Goal: Task Accomplishment & Management: Use online tool/utility

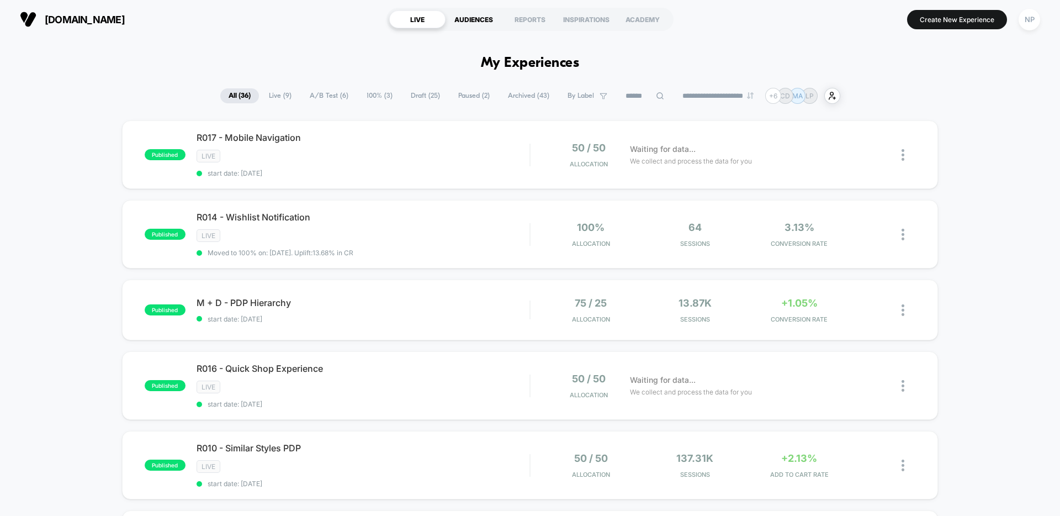
click at [480, 17] on div "AUDIENCES" at bounding box center [474, 19] width 56 height 18
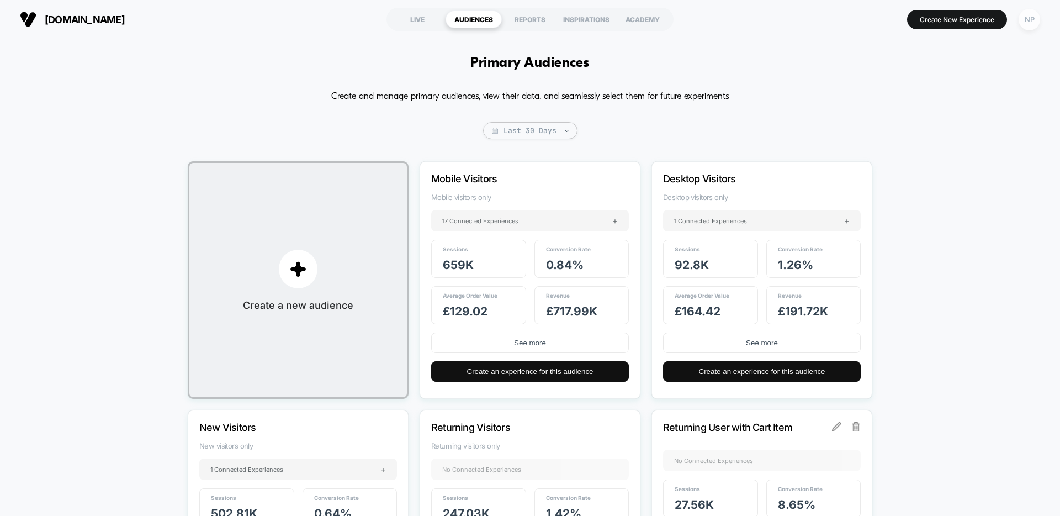
drag, startPoint x: 1027, startPoint y: 19, endPoint x: 1023, endPoint y: 35, distance: 16.4
click at [1027, 19] on div "NP" at bounding box center [1030, 20] width 22 height 22
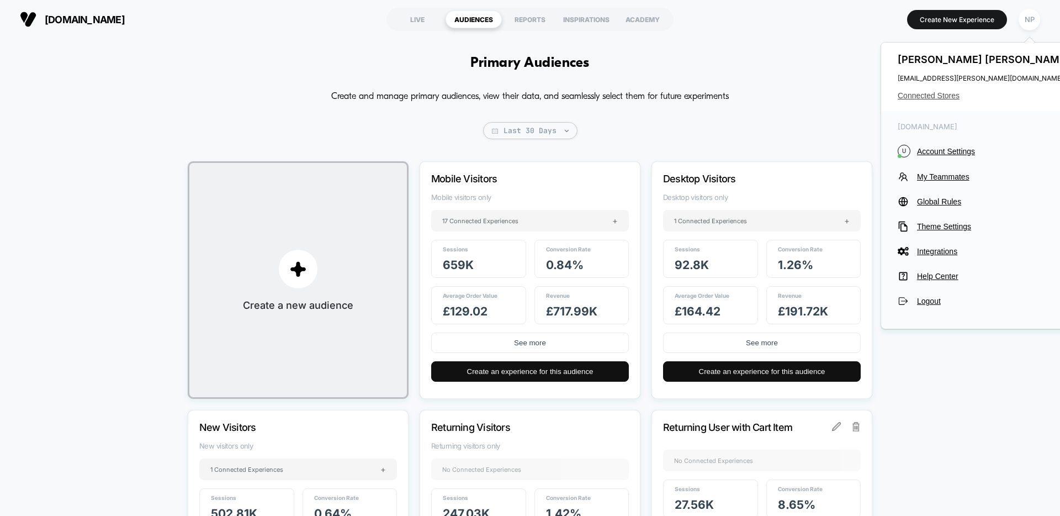
click at [931, 94] on span "Connected Stores" at bounding box center [985, 95] width 175 height 9
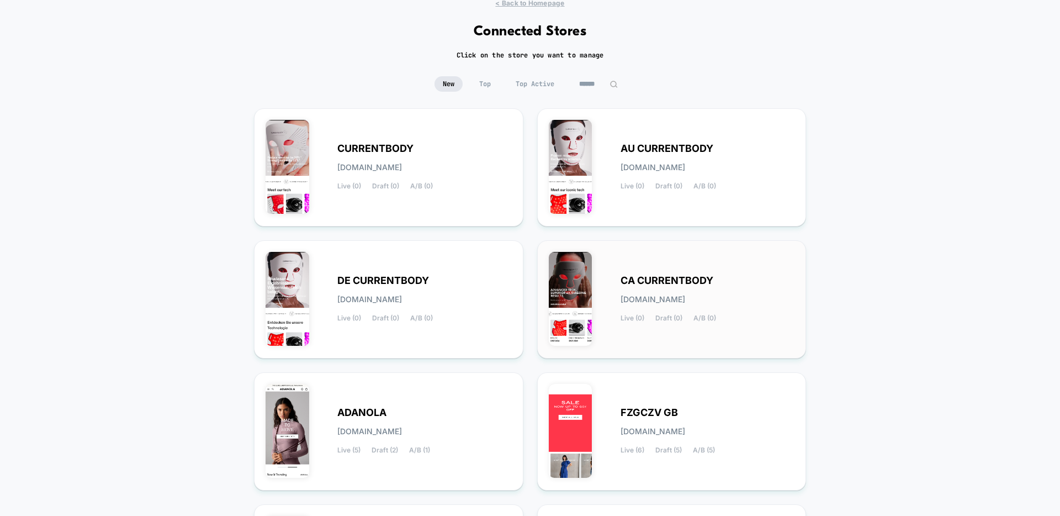
scroll to position [144, 0]
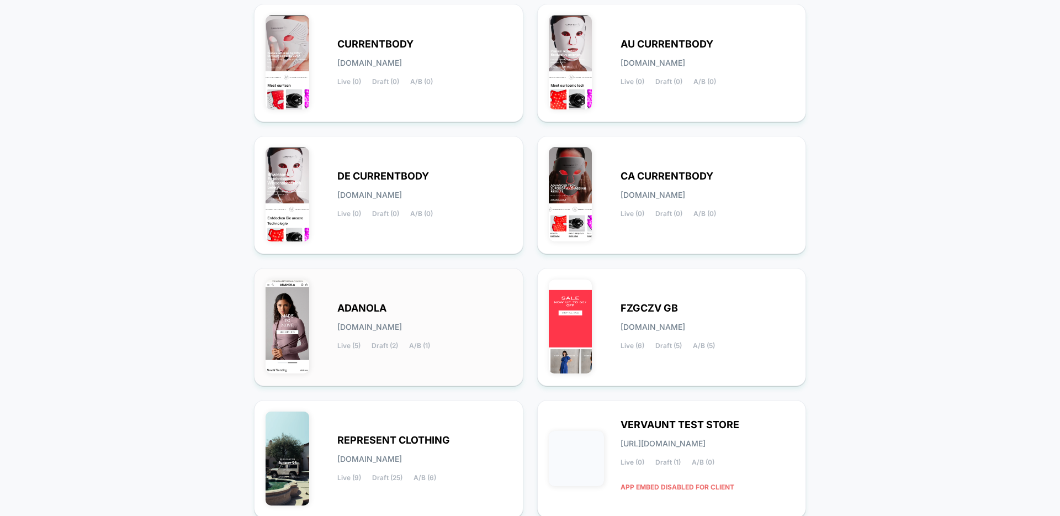
click at [451, 311] on div "ADANOLA [DOMAIN_NAME] Live (5) Draft (2) A/B (1)" at bounding box center [424, 326] width 175 height 45
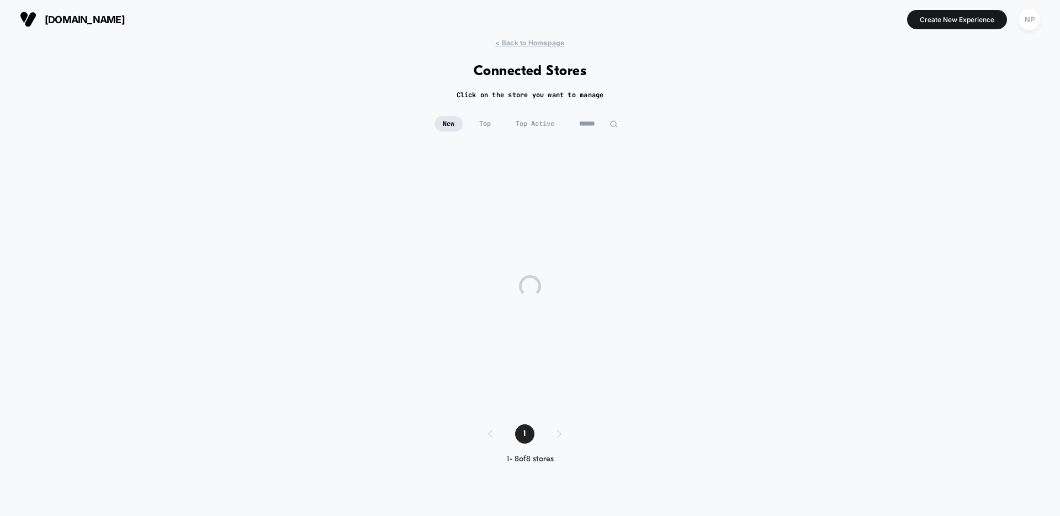
scroll to position [0, 0]
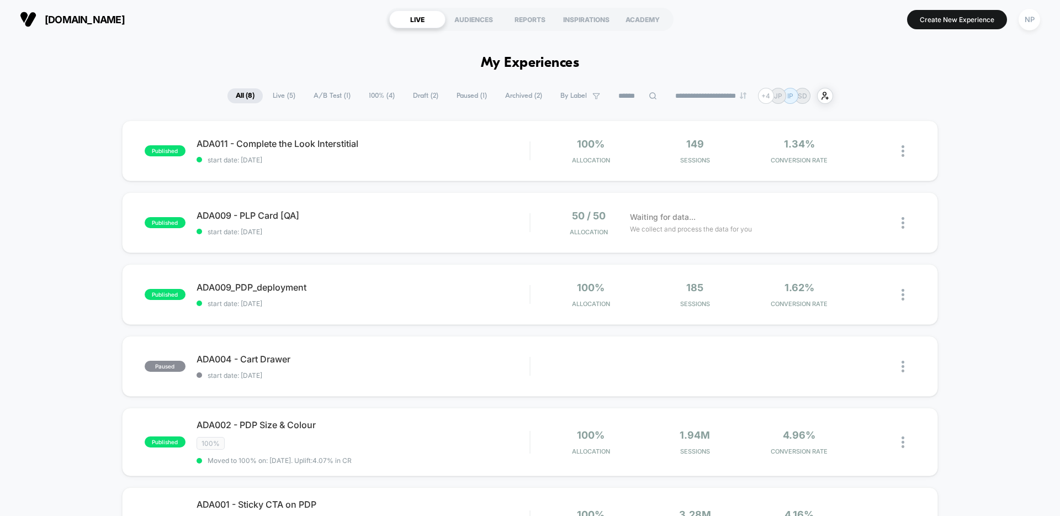
click at [484, 25] on div "AUDIENCES" at bounding box center [474, 19] width 56 height 18
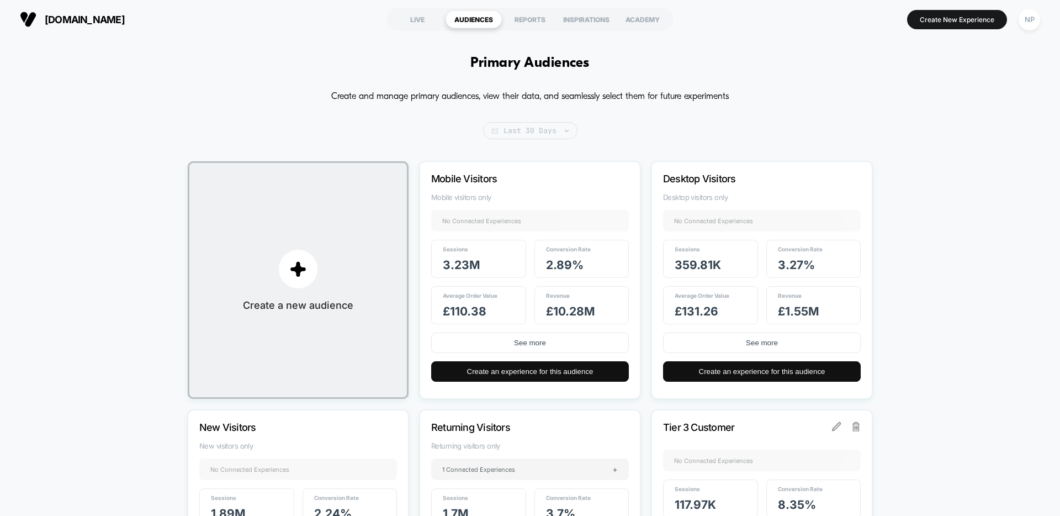
click at [558, 133] on span "Last 30 Days" at bounding box center [530, 130] width 94 height 17
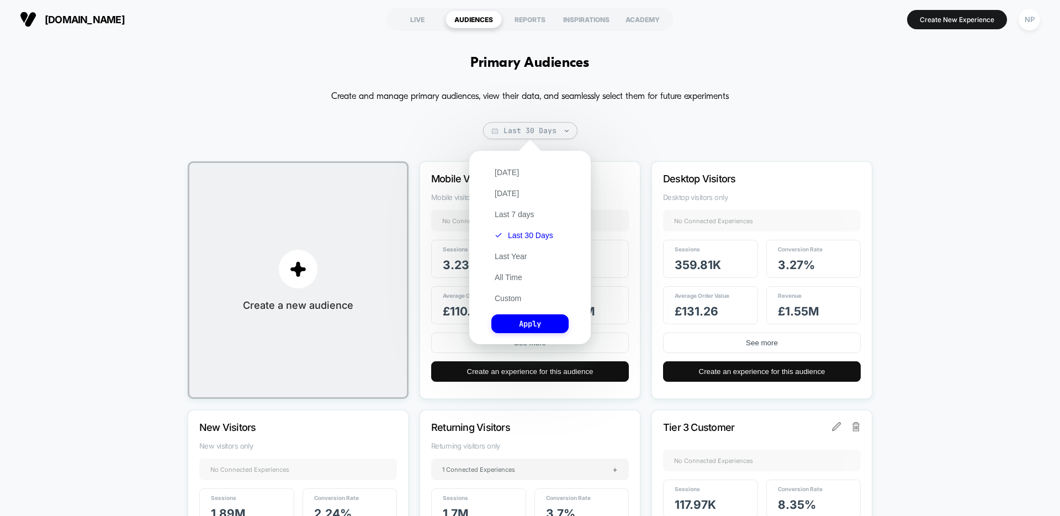
click at [621, 133] on div "Create and manage primary audiences, view their data, and seamlessly select the…" at bounding box center [530, 492] width 685 height 808
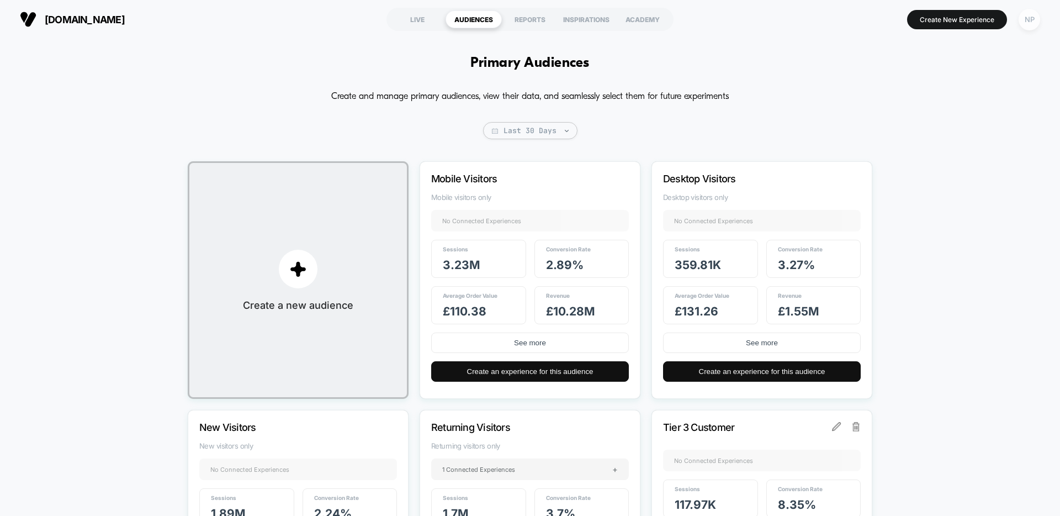
click at [1024, 18] on div "NP" at bounding box center [1030, 20] width 22 height 22
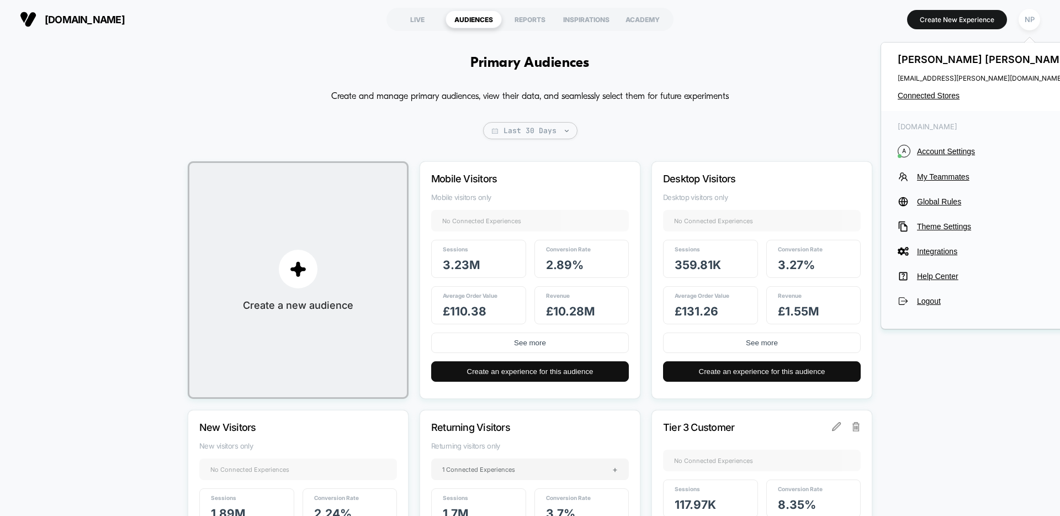
click at [718, 64] on div "Primary Audiences Create and manage primary audiences, view their data, and sea…" at bounding box center [530, 476] width 1060 height 874
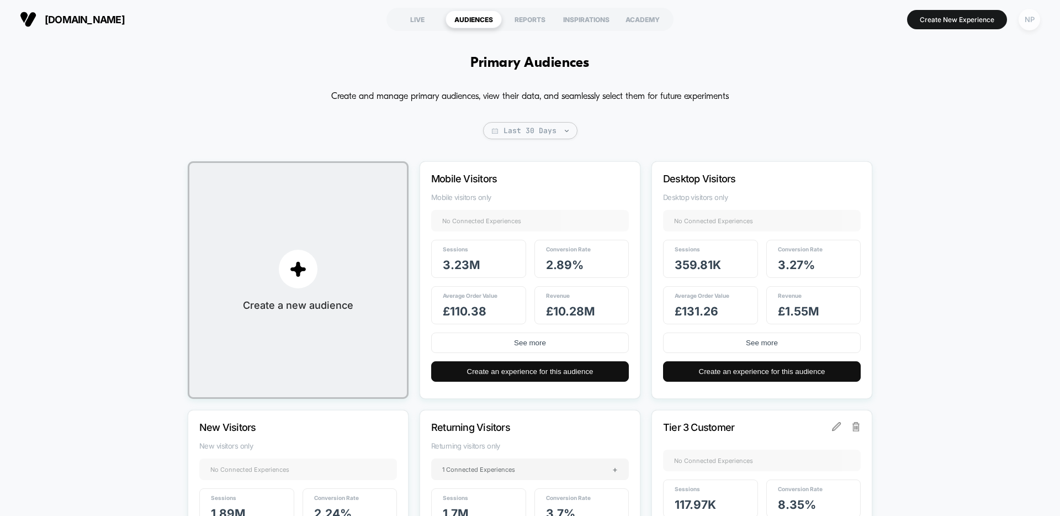
click at [1027, 18] on div "NP" at bounding box center [1030, 20] width 22 height 22
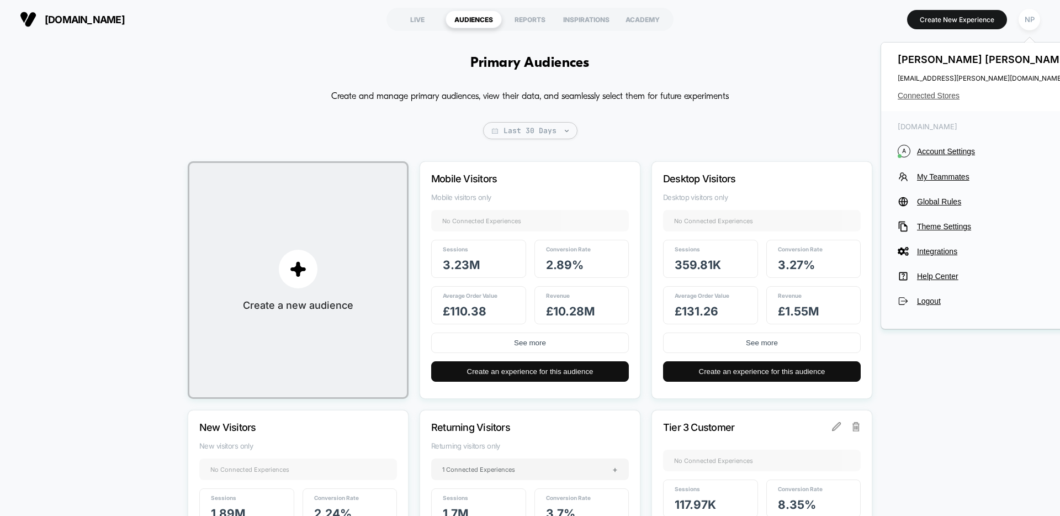
click at [936, 97] on span "Connected Stores" at bounding box center [985, 95] width 175 height 9
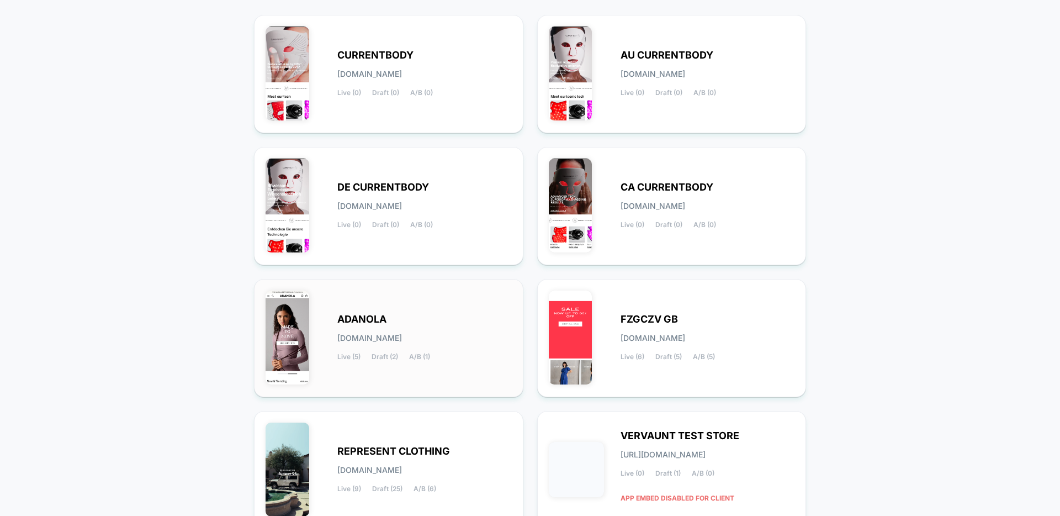
scroll to position [191, 0]
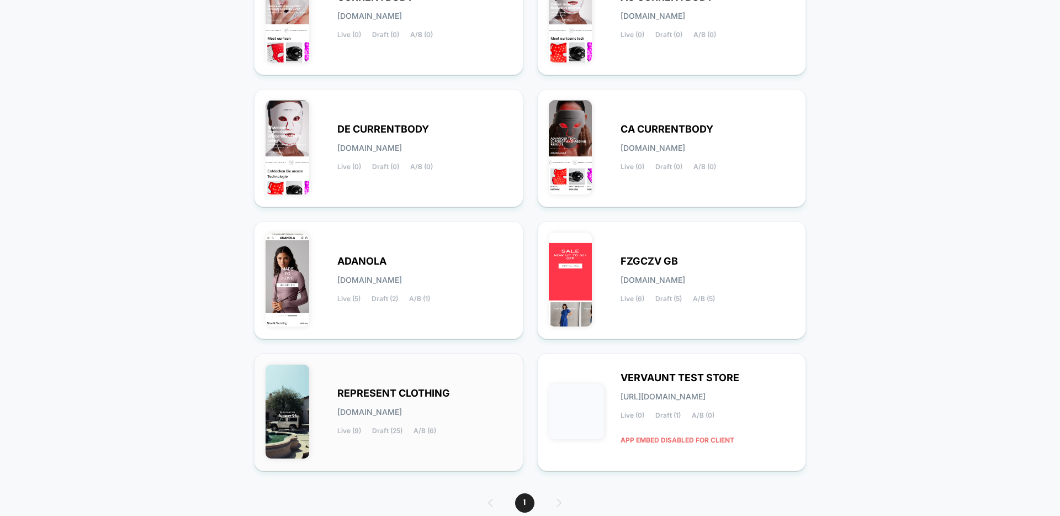
click at [379, 404] on div "REPRESENT CLOTHING [DOMAIN_NAME] Live (9) Draft (25) A/B (6)" at bounding box center [424, 411] width 175 height 45
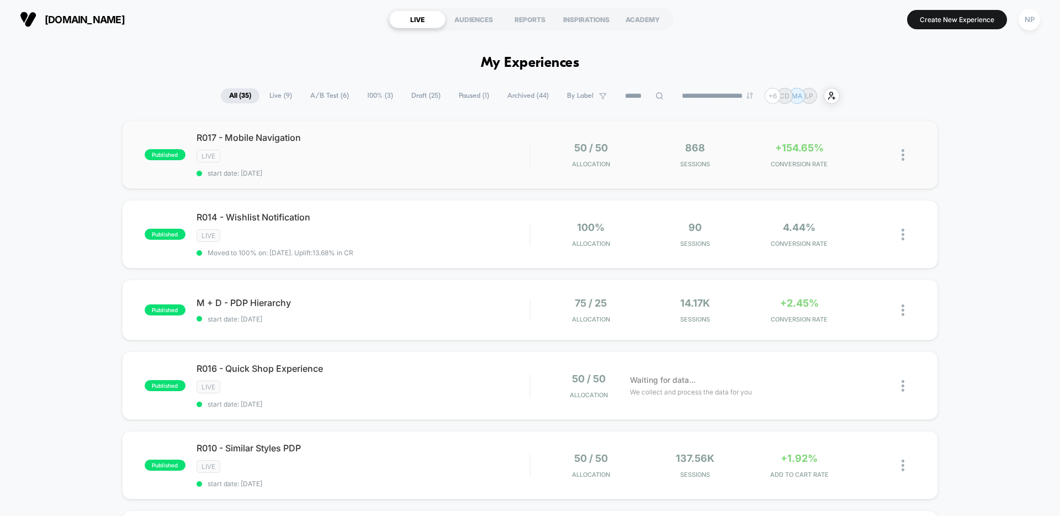
click at [452, 159] on div "LIVE" at bounding box center [363, 156] width 333 height 13
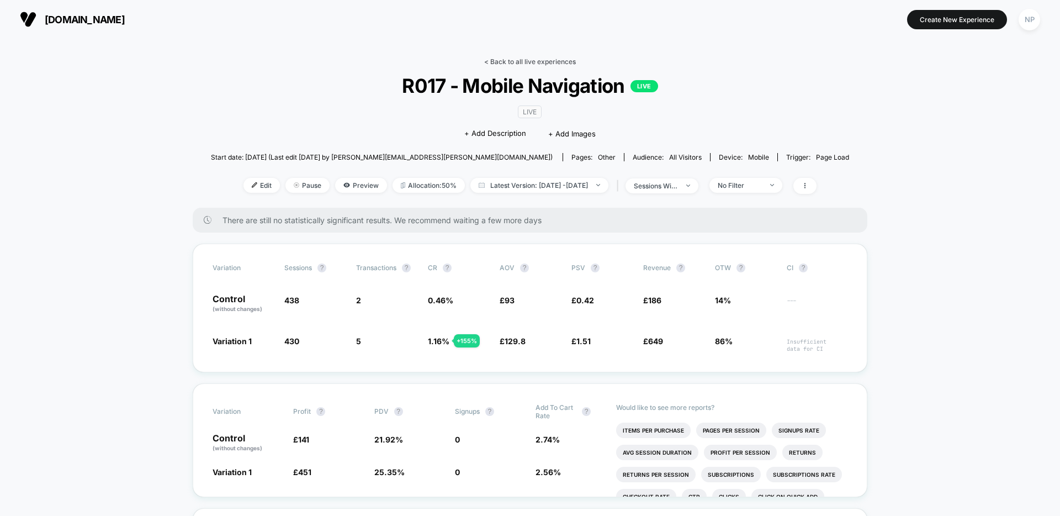
click at [530, 63] on link "< Back to all live experiences" at bounding box center [530, 61] width 92 height 8
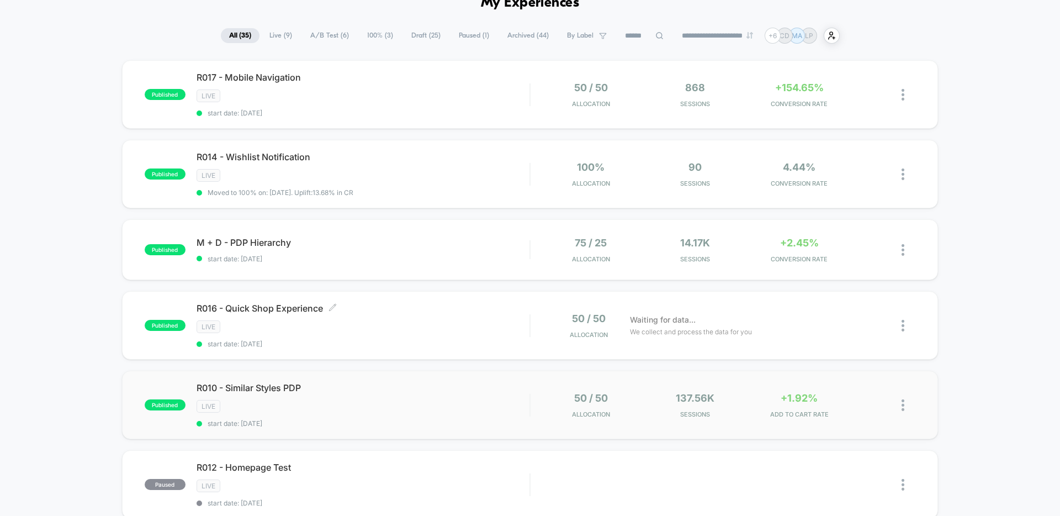
scroll to position [62, 0]
click at [459, 401] on div "LIVE" at bounding box center [363, 404] width 333 height 13
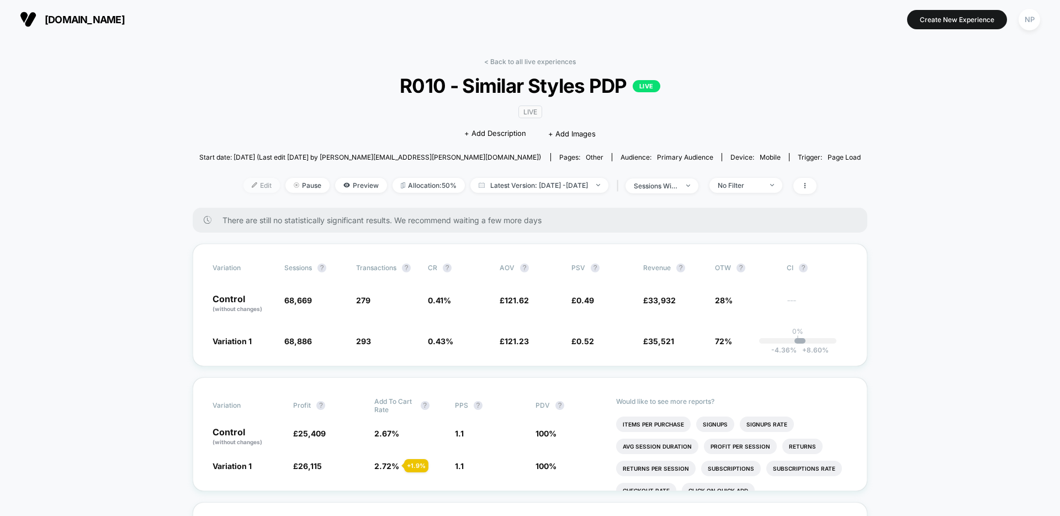
click at [244, 184] on span "Edit" at bounding box center [262, 185] width 36 height 15
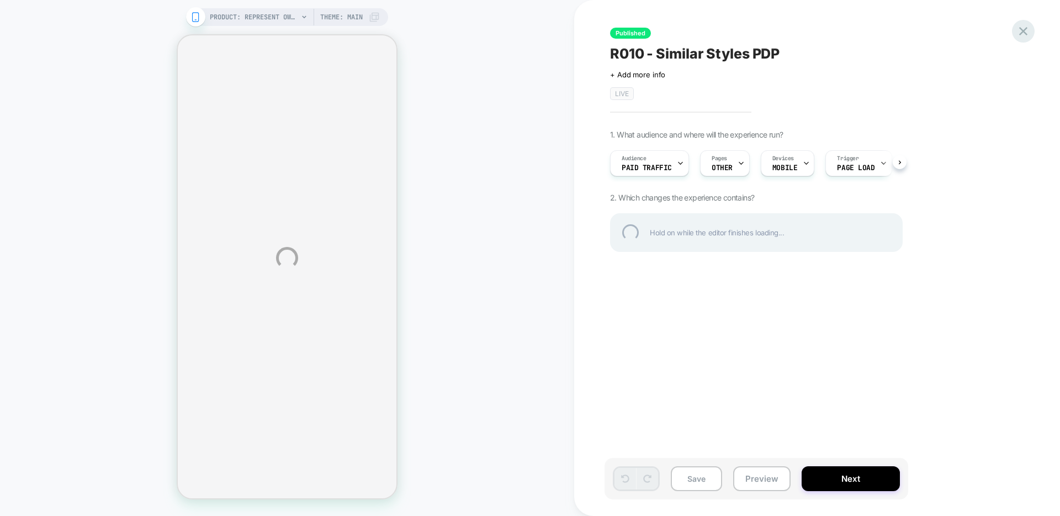
click at [1026, 31] on div at bounding box center [1023, 31] width 23 height 23
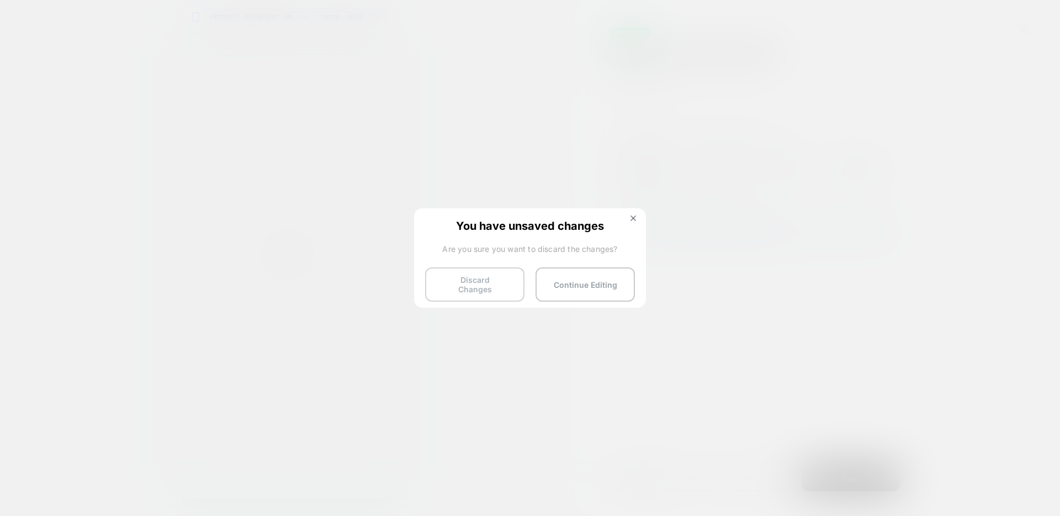
click at [463, 292] on button "Discard Changes" at bounding box center [474, 284] width 99 height 34
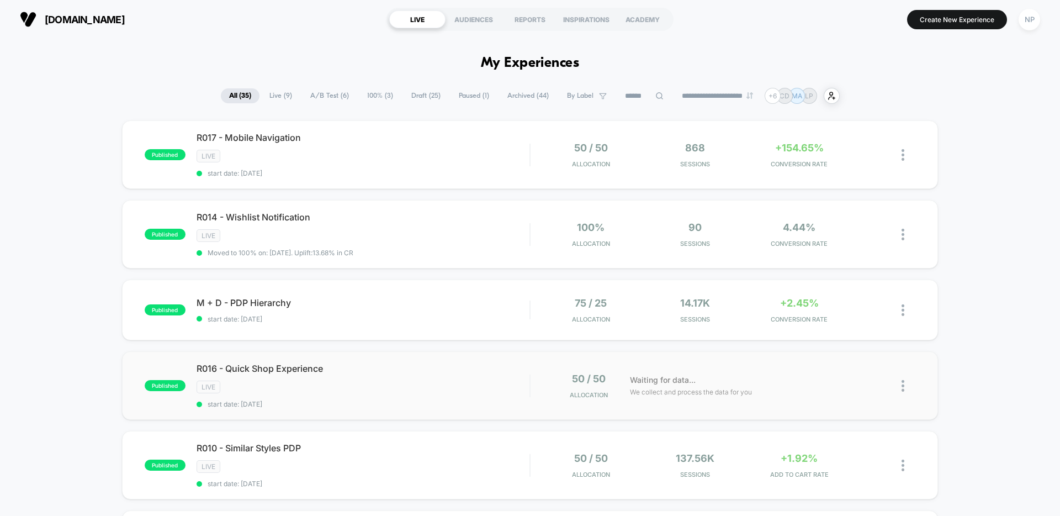
click at [904, 388] on img at bounding box center [903, 386] width 3 height 12
click at [854, 350] on div "Duplicate" at bounding box center [846, 348] width 99 height 25
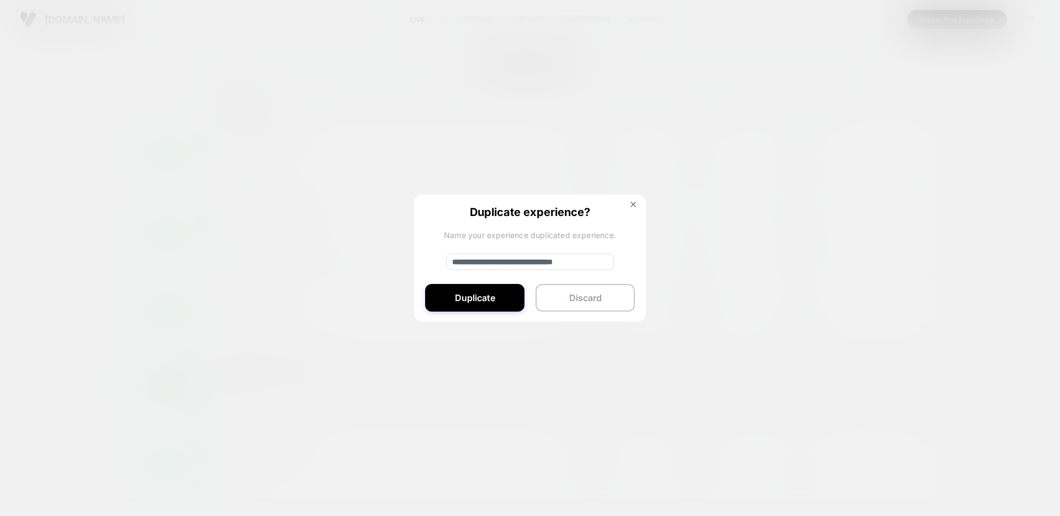
drag, startPoint x: 490, startPoint y: 262, endPoint x: 427, endPoint y: 261, distance: 63.0
click at [427, 261] on div "**********" at bounding box center [530, 258] width 232 height 128
drag, startPoint x: 470, startPoint y: 262, endPoint x: 473, endPoint y: 283, distance: 20.6
click at [471, 263] on input "**********" at bounding box center [530, 261] width 168 height 17
drag, startPoint x: 591, startPoint y: 264, endPoint x: 604, endPoint y: 308, distance: 45.8
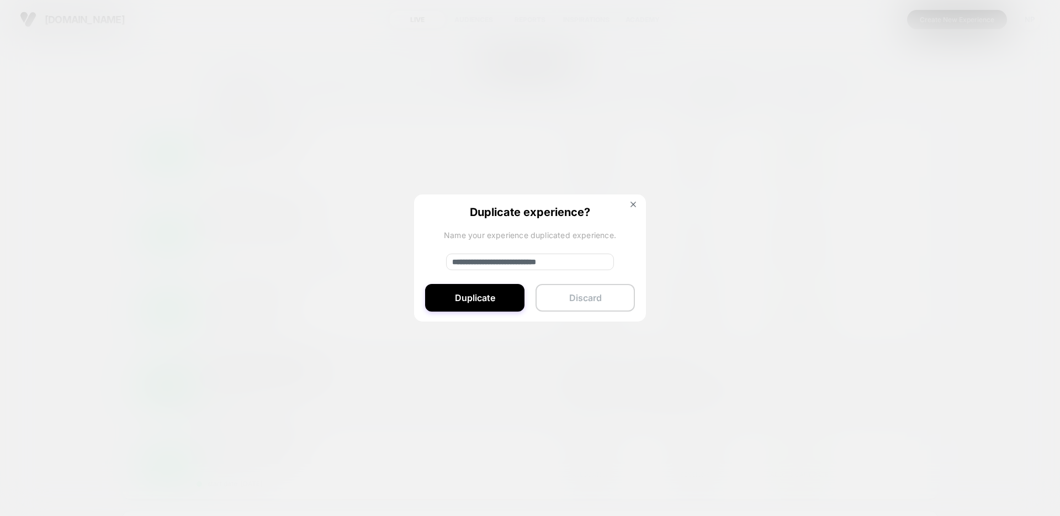
click at [591, 264] on input "**********" at bounding box center [530, 261] width 168 height 17
type input "**********"
click at [488, 299] on button "Duplicate" at bounding box center [474, 298] width 99 height 28
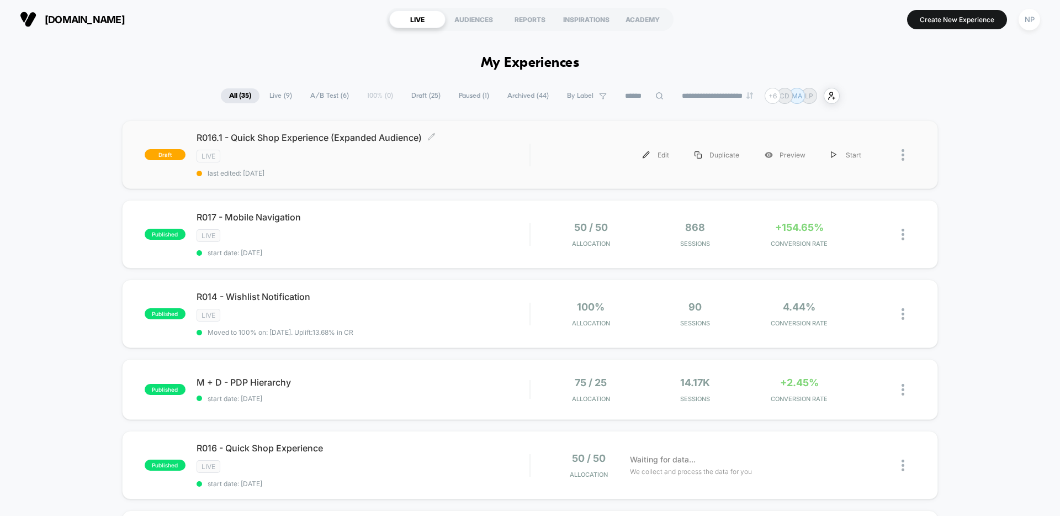
click at [374, 165] on div "R016.1 - Quick Shop Experience (Expanded Audience) Click to edit experience det…" at bounding box center [363, 154] width 333 height 45
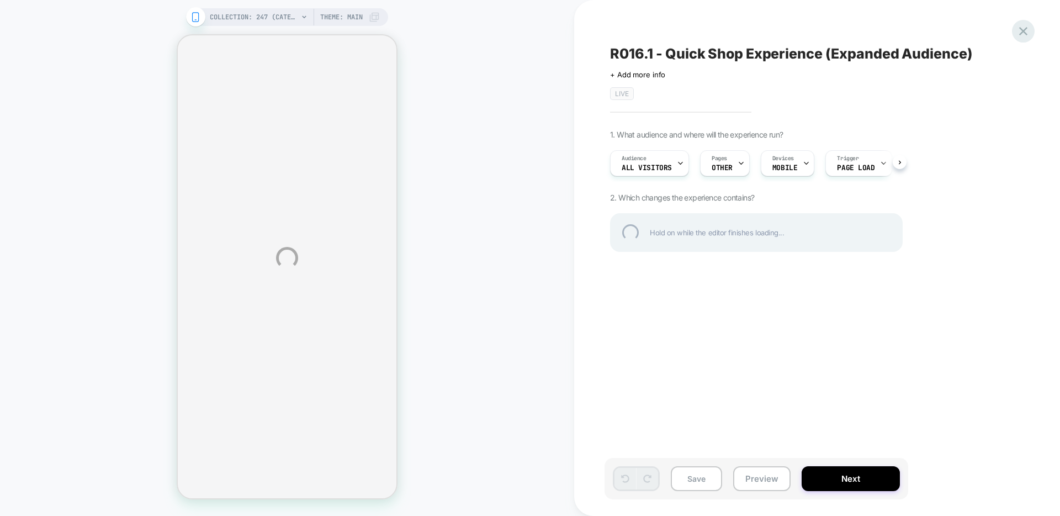
click at [1022, 36] on div at bounding box center [1023, 31] width 23 height 23
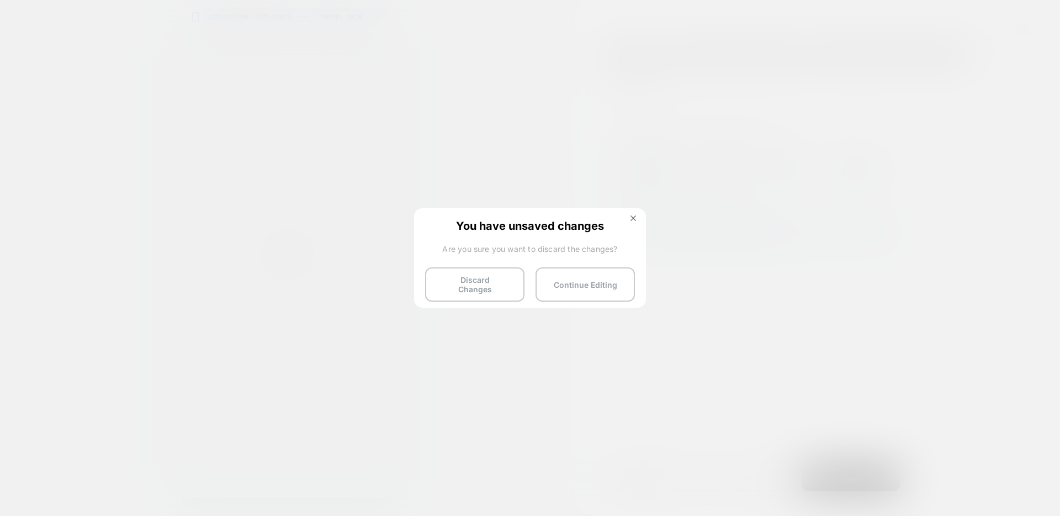
click at [477, 284] on button "Discard Changes" at bounding box center [474, 284] width 99 height 34
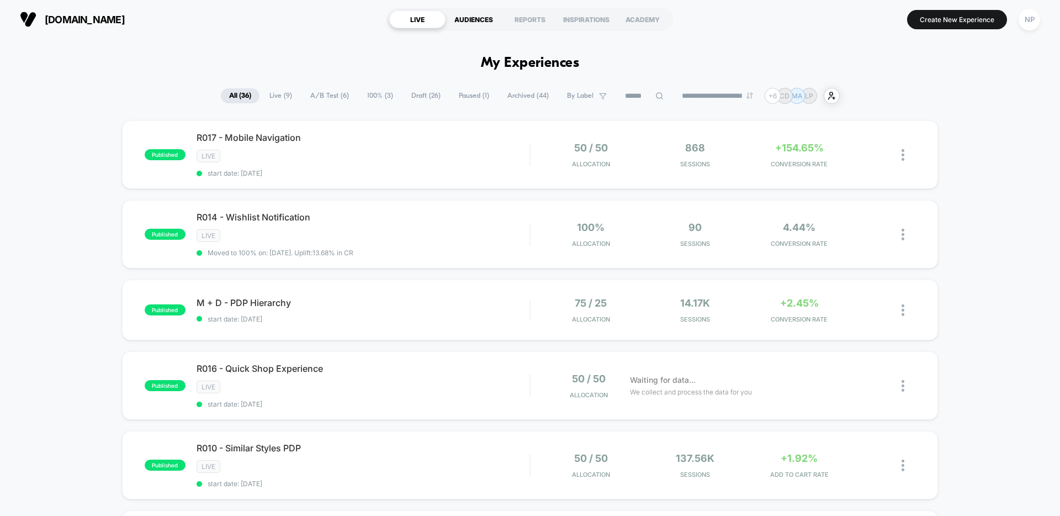
click at [465, 23] on div "AUDIENCES" at bounding box center [474, 19] width 56 height 18
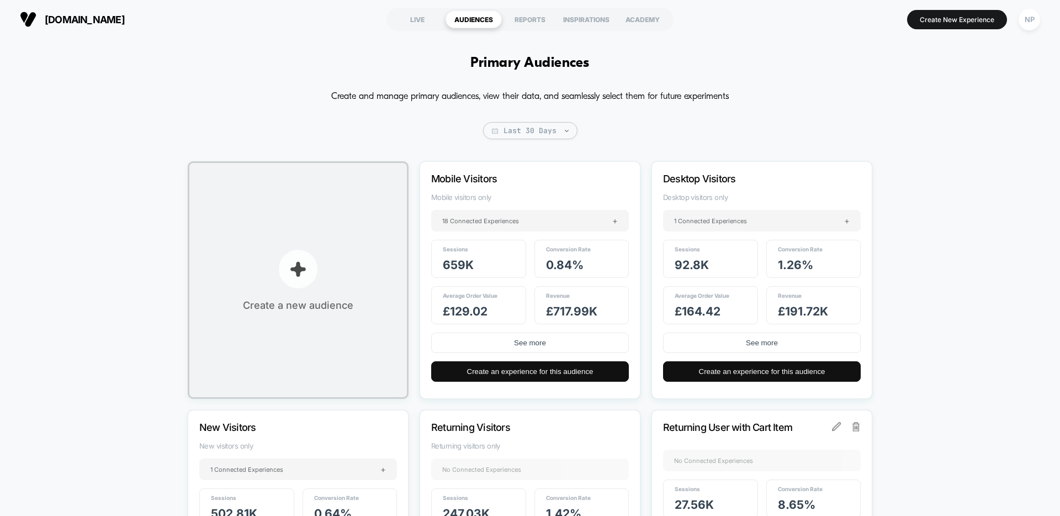
click at [331, 271] on button "Create a new audience" at bounding box center [298, 279] width 221 height 237
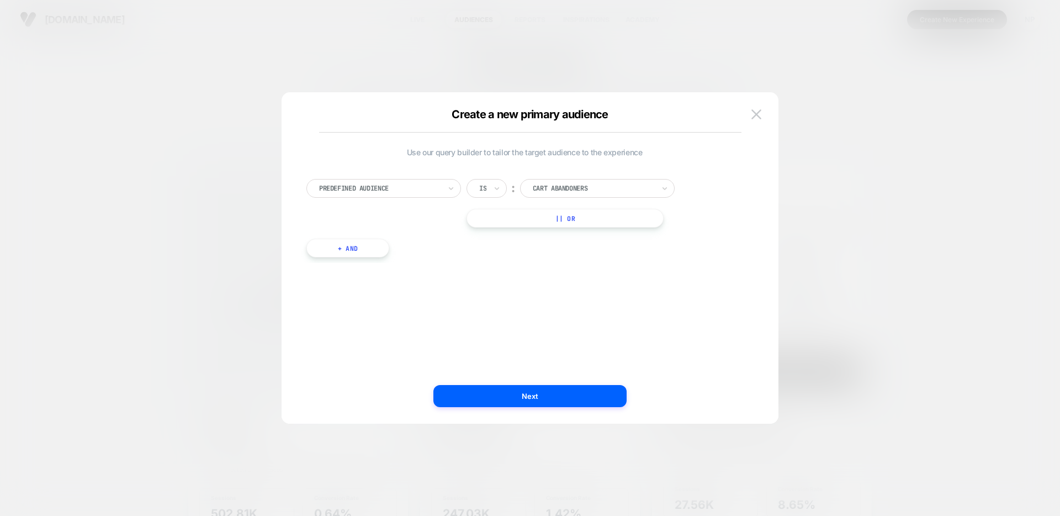
click at [407, 189] on div at bounding box center [379, 188] width 121 height 10
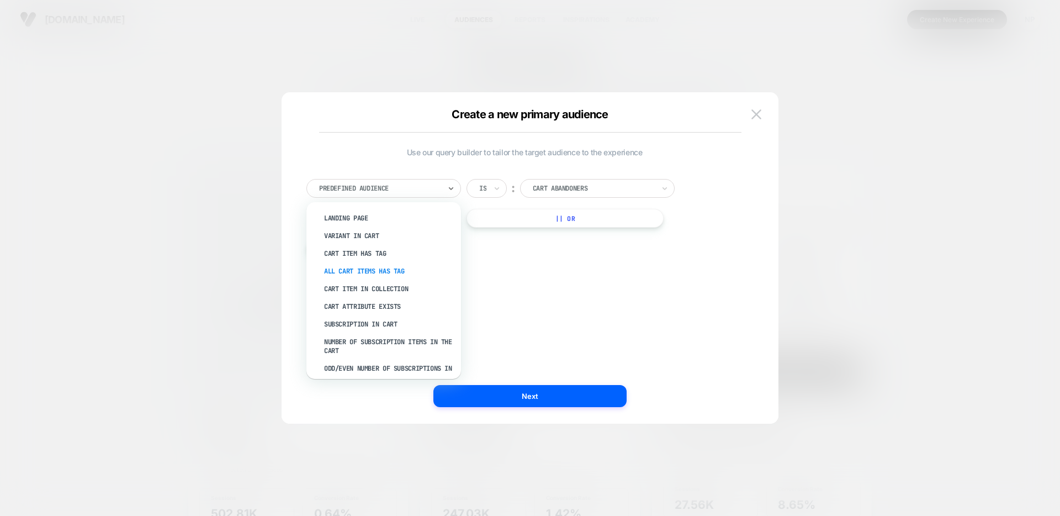
scroll to position [172, 0]
click at [344, 236] on div "Landing Page" at bounding box center [390, 240] width 144 height 18
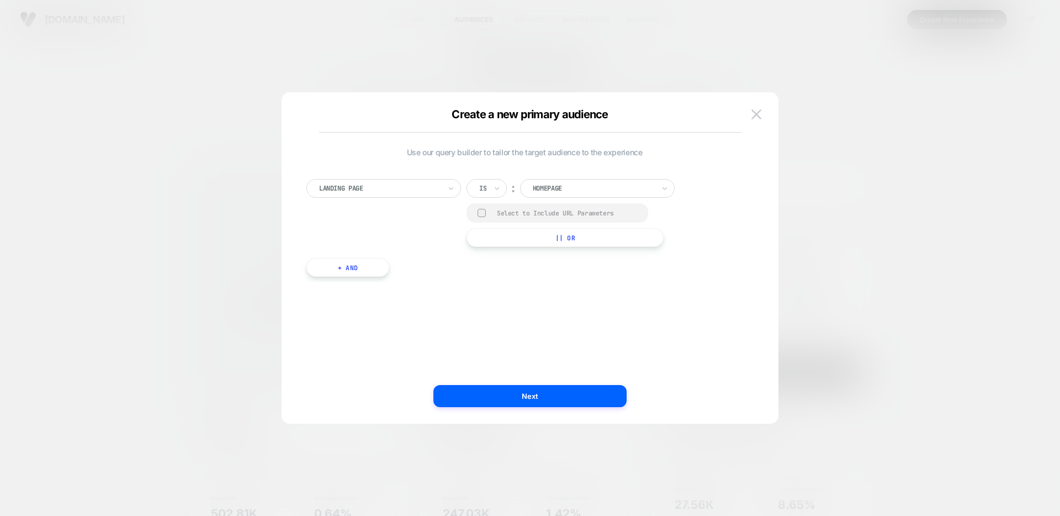
click at [485, 193] on div "Is" at bounding box center [482, 188] width 9 height 12
drag, startPoint x: 502, startPoint y: 254, endPoint x: 552, endPoint y: 201, distance: 72.7
click at [502, 254] on div "Contains" at bounding box center [514, 254] width 72 height 18
click at [579, 189] on input "**********" at bounding box center [611, 187] width 138 height 17
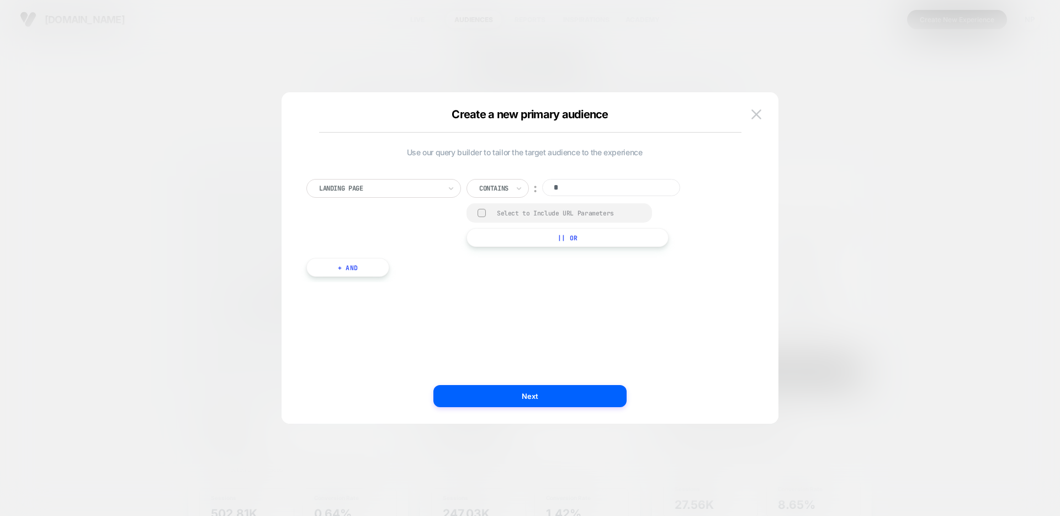
scroll to position [0, 0]
type input "*********"
click at [537, 393] on button "Next" at bounding box center [530, 396] width 193 height 22
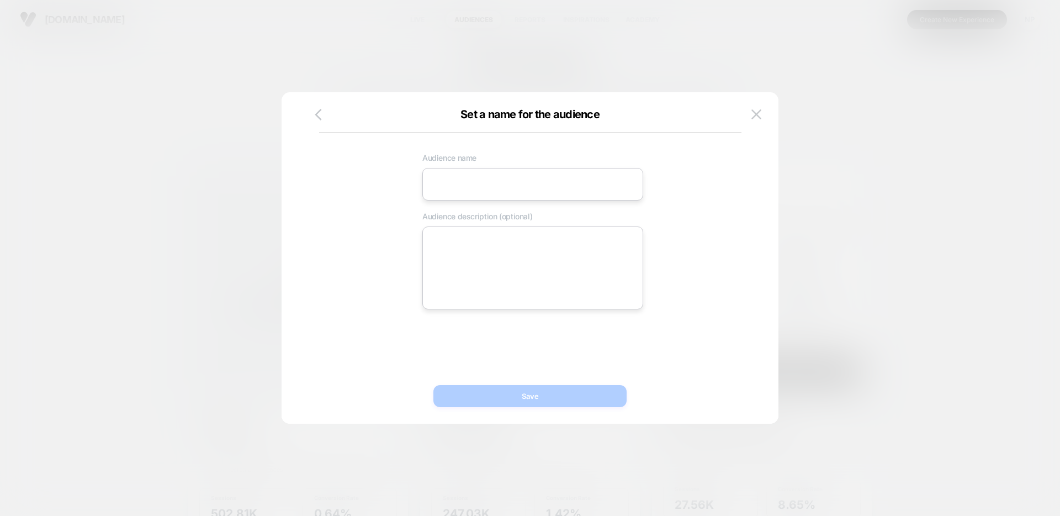
click at [536, 186] on input at bounding box center [532, 184] width 221 height 33
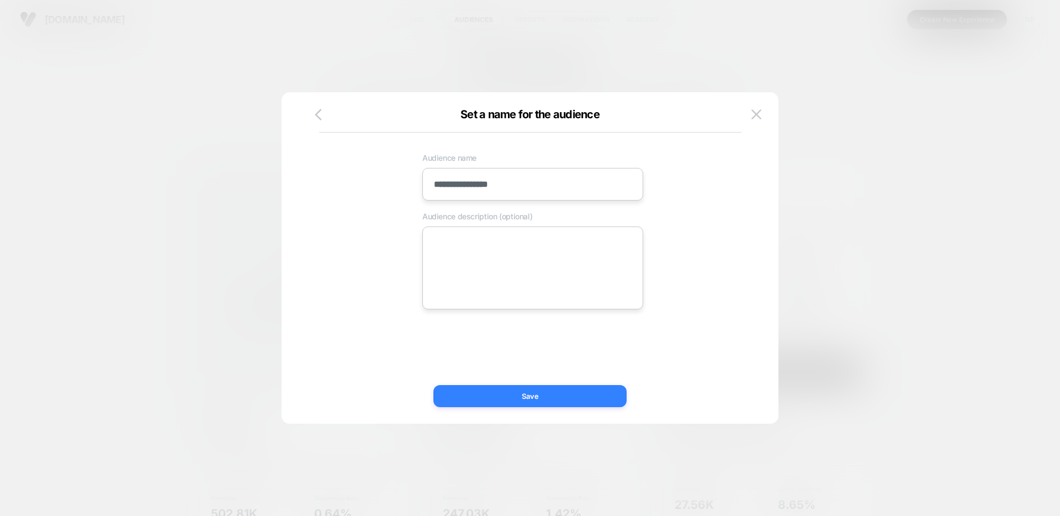
type input "**********"
click at [559, 395] on button "Save" at bounding box center [530, 396] width 193 height 22
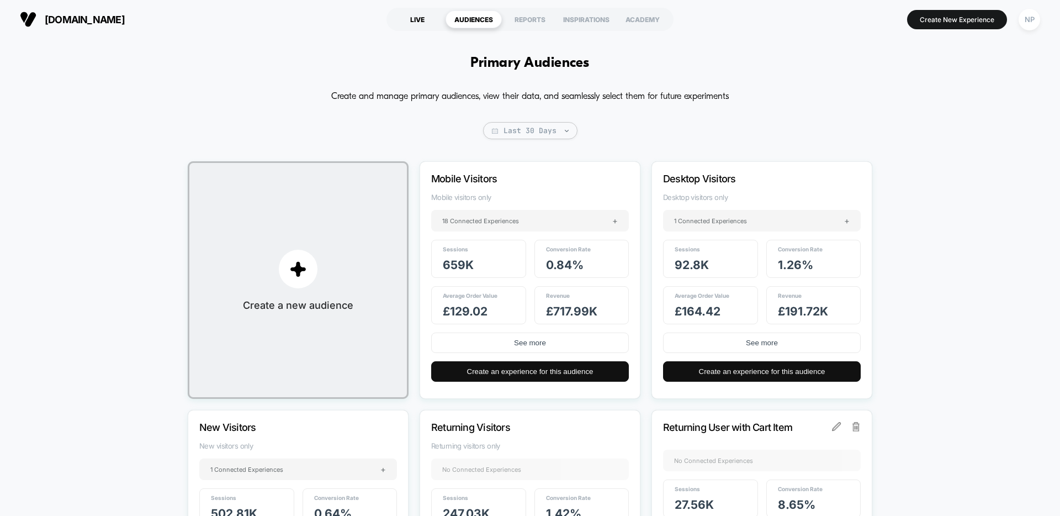
click at [416, 22] on div "LIVE" at bounding box center [417, 19] width 56 height 18
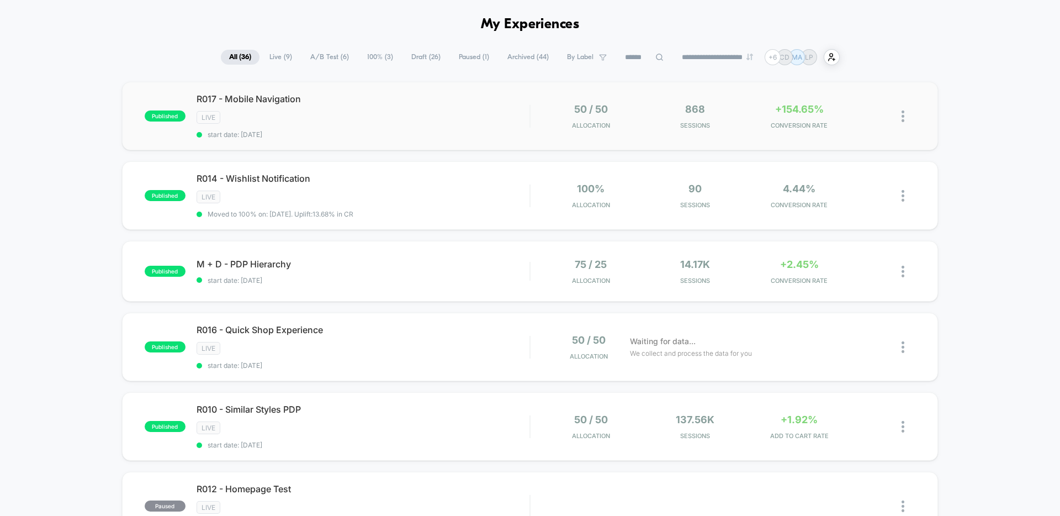
scroll to position [88, 0]
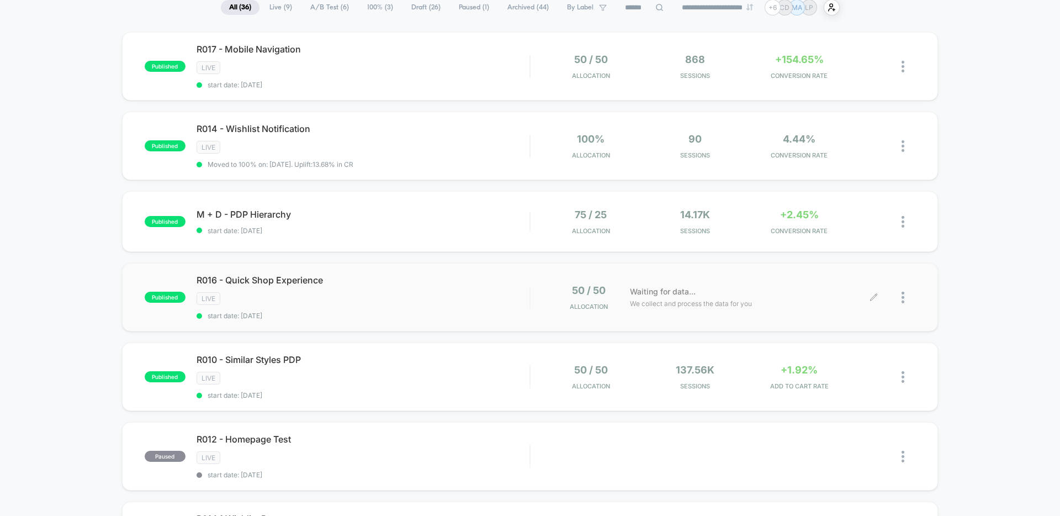
click at [905, 299] on div at bounding box center [909, 297] width 14 height 26
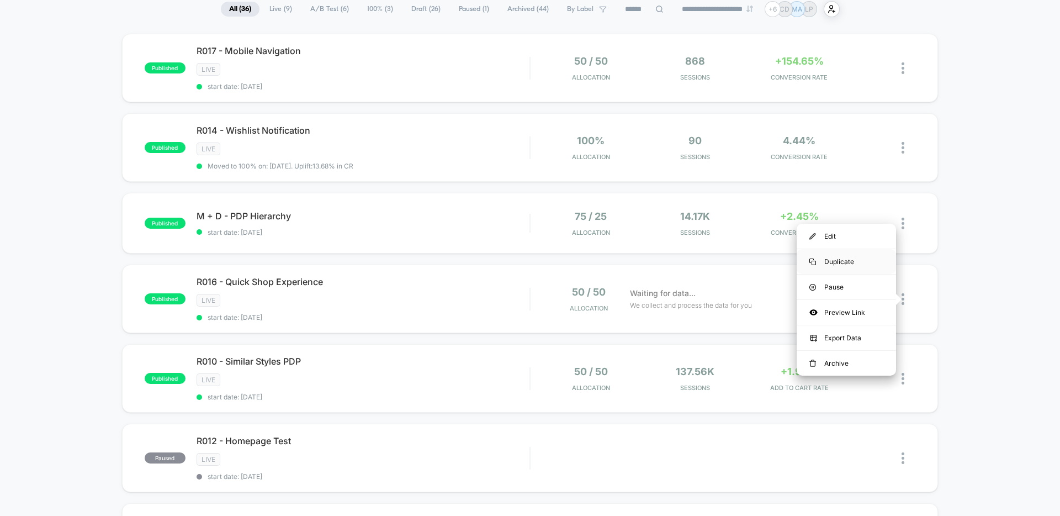
click at [855, 262] on div "Duplicate" at bounding box center [846, 261] width 99 height 25
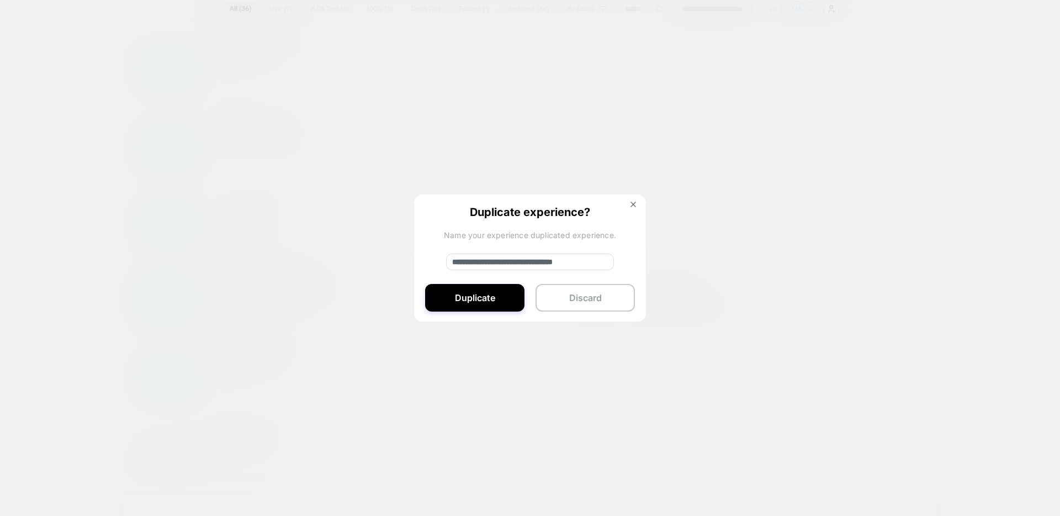
drag, startPoint x: 490, startPoint y: 263, endPoint x: 432, endPoint y: 260, distance: 58.1
click at [432, 260] on div "**********" at bounding box center [530, 258] width 232 height 128
drag, startPoint x: 591, startPoint y: 263, endPoint x: 611, endPoint y: 285, distance: 29.4
click at [591, 263] on input "**********" at bounding box center [530, 261] width 168 height 17
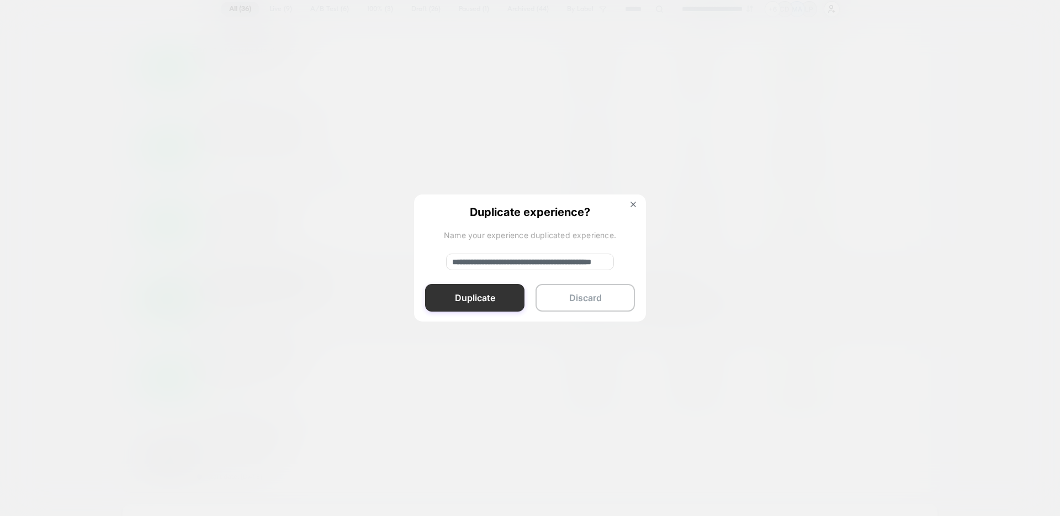
type input "**********"
click at [504, 298] on button "Duplicate" at bounding box center [474, 298] width 99 height 28
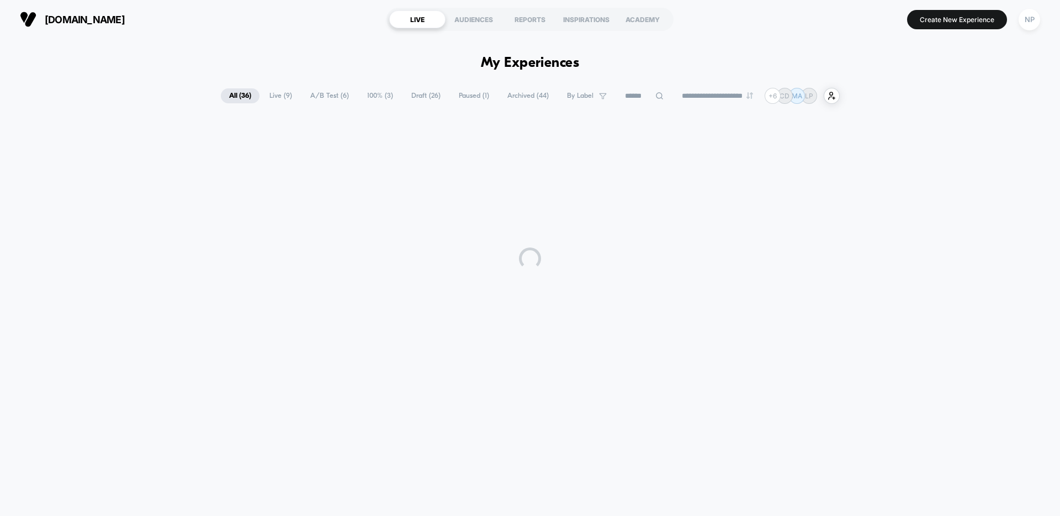
scroll to position [0, 0]
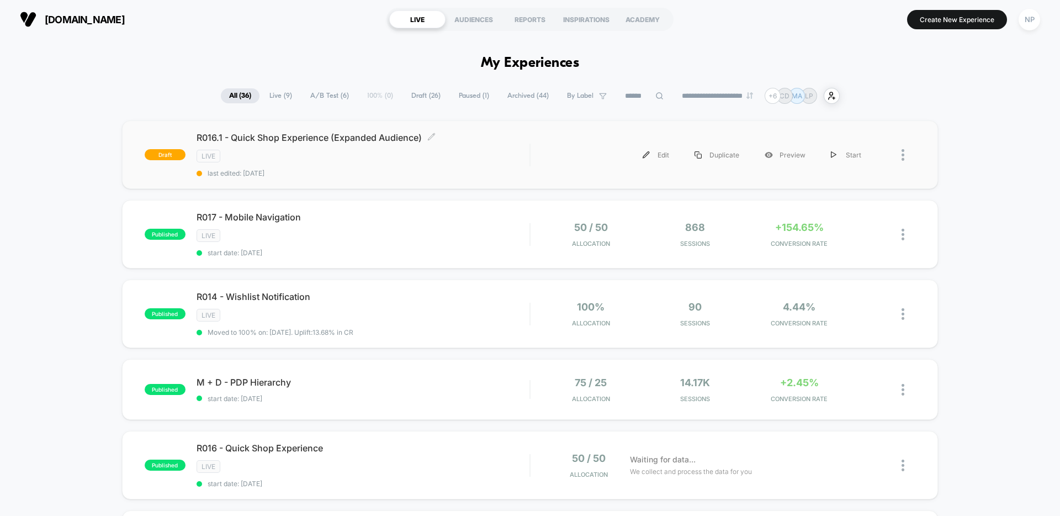
click at [446, 158] on div "LIVE" at bounding box center [363, 156] width 333 height 13
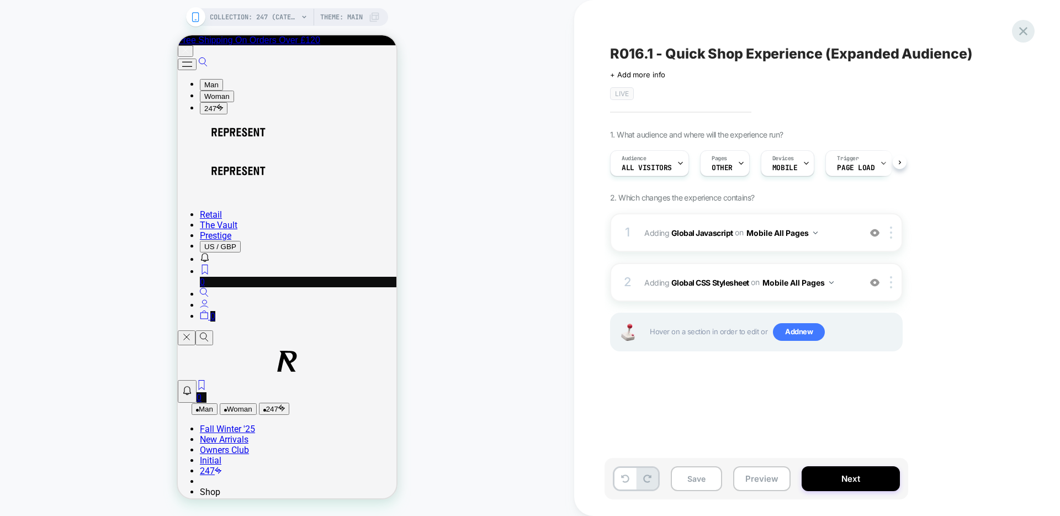
scroll to position [0, 1]
click at [1024, 30] on icon at bounding box center [1023, 31] width 8 height 8
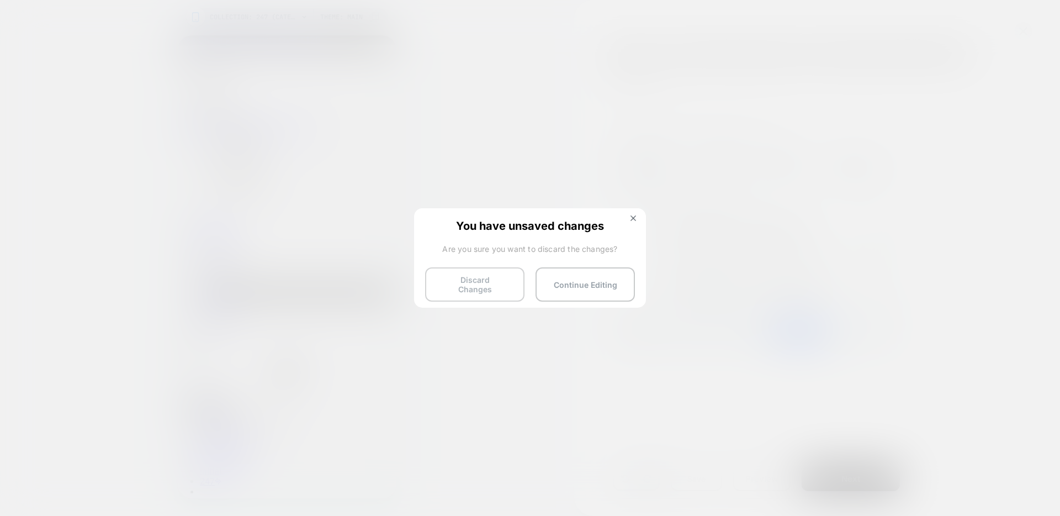
click at [486, 288] on button "Discard Changes" at bounding box center [474, 284] width 99 height 34
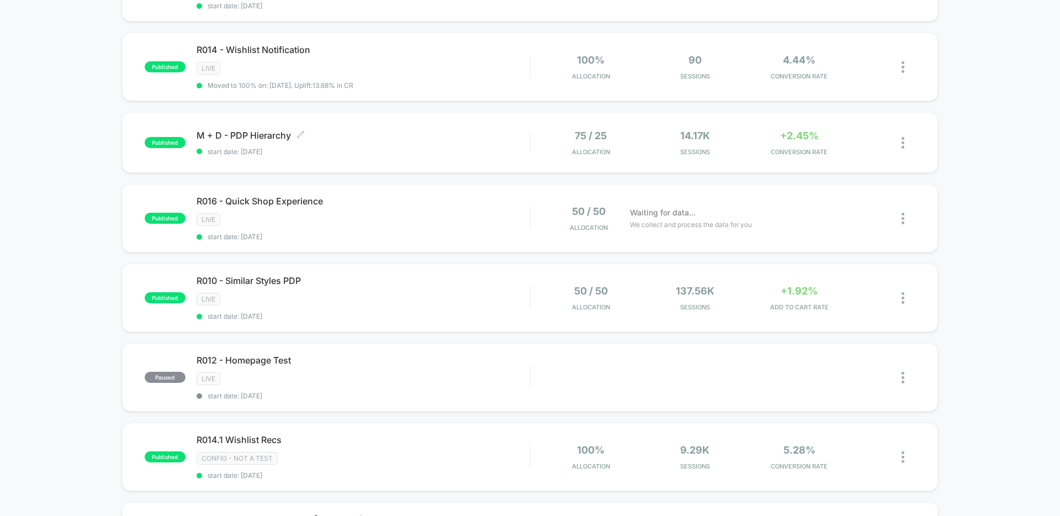
scroll to position [177, 0]
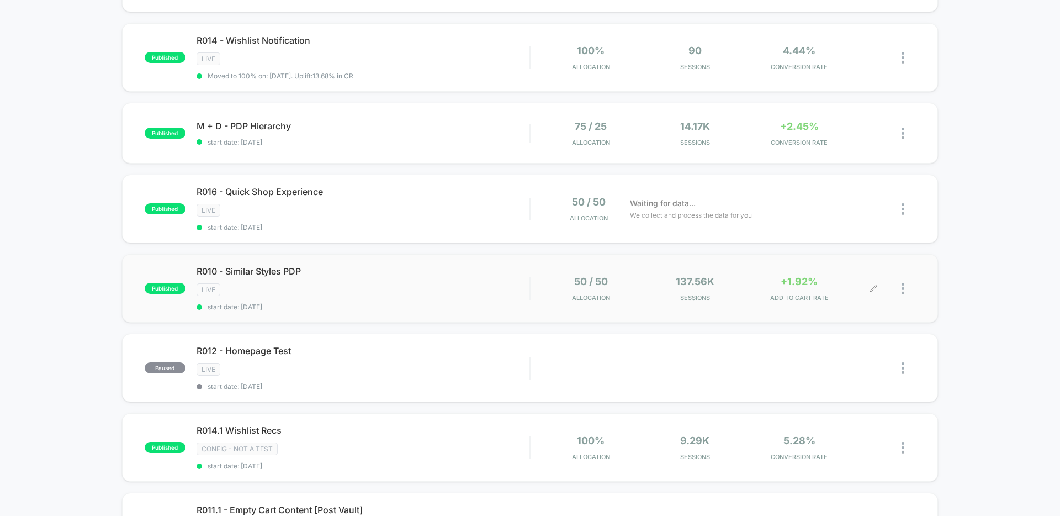
click at [905, 290] on div at bounding box center [909, 289] width 14 height 26
click at [860, 253] on div "Duplicate" at bounding box center [846, 251] width 99 height 25
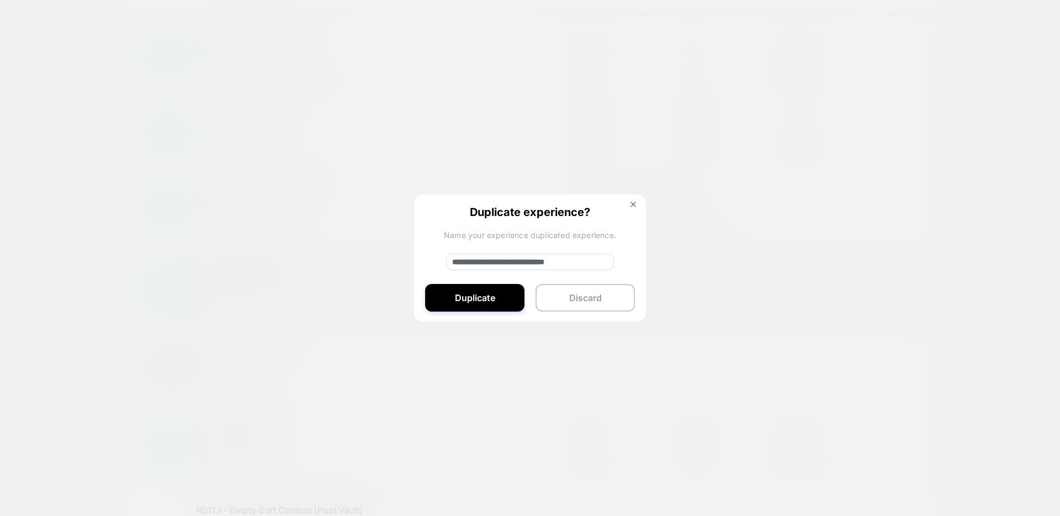
drag, startPoint x: 490, startPoint y: 262, endPoint x: 442, endPoint y: 262, distance: 47.5
click at [442, 262] on div "**********" at bounding box center [530, 258] width 232 height 128
type input "**********"
click at [492, 298] on button "Duplicate" at bounding box center [474, 298] width 99 height 28
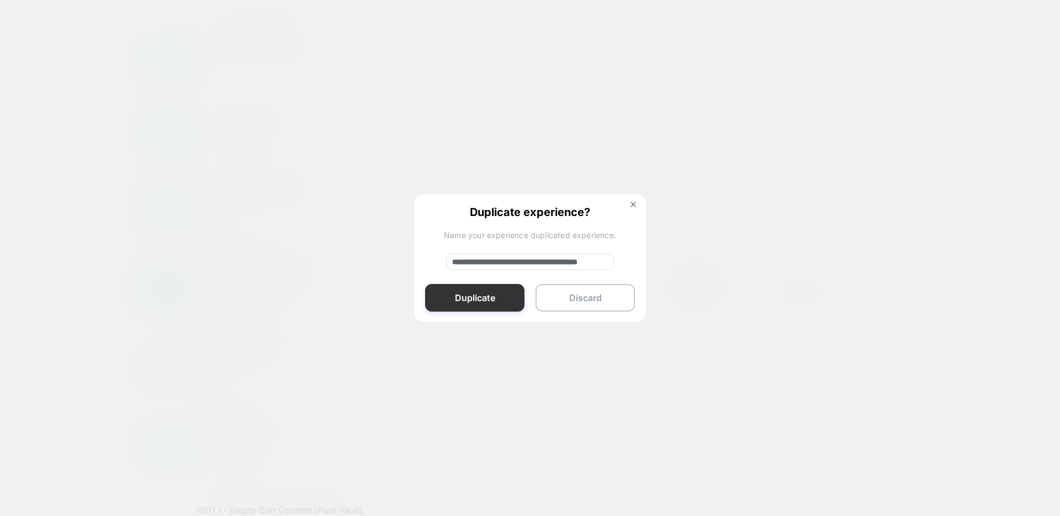
scroll to position [0, 0]
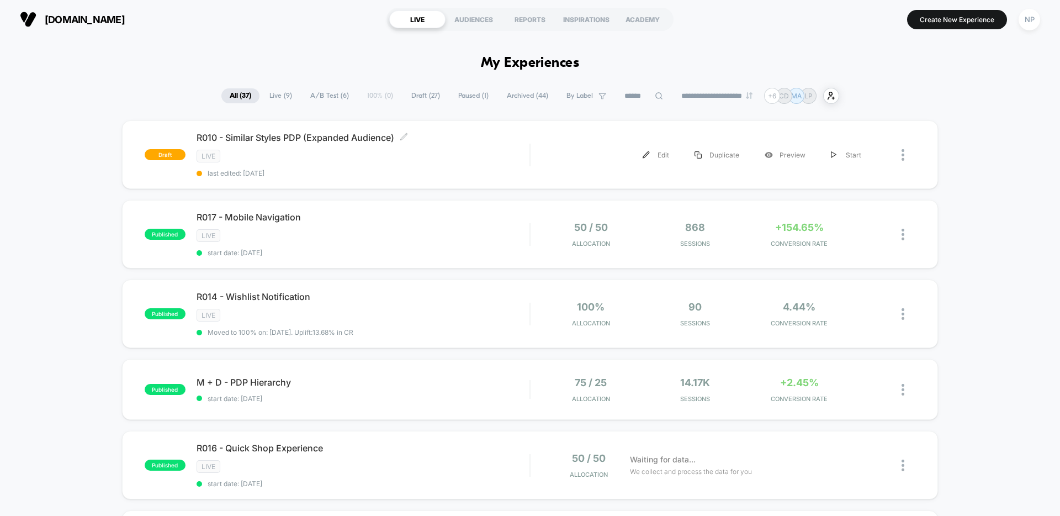
click at [424, 153] on div "LIVE" at bounding box center [363, 156] width 333 height 13
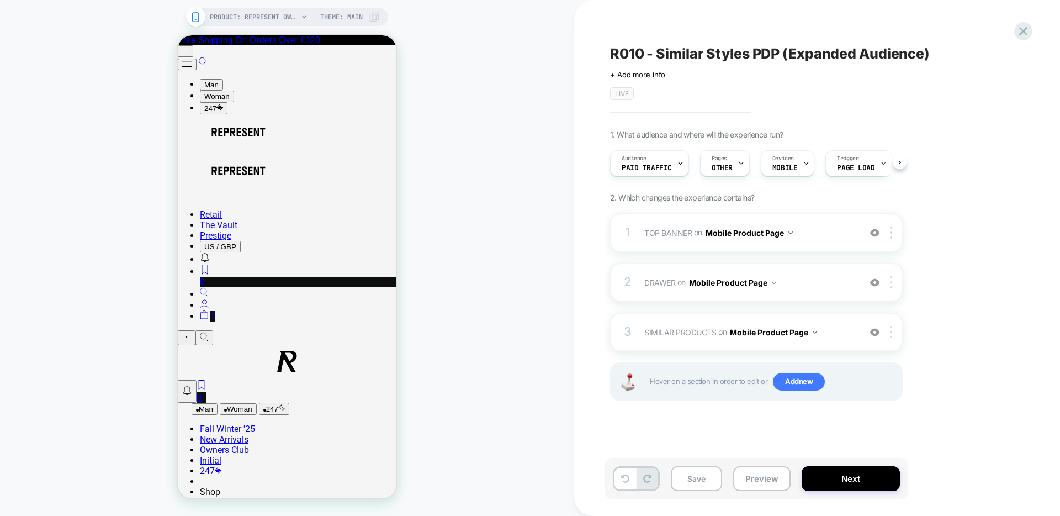
scroll to position [0, 1]
click at [678, 164] on icon at bounding box center [680, 163] width 7 height 7
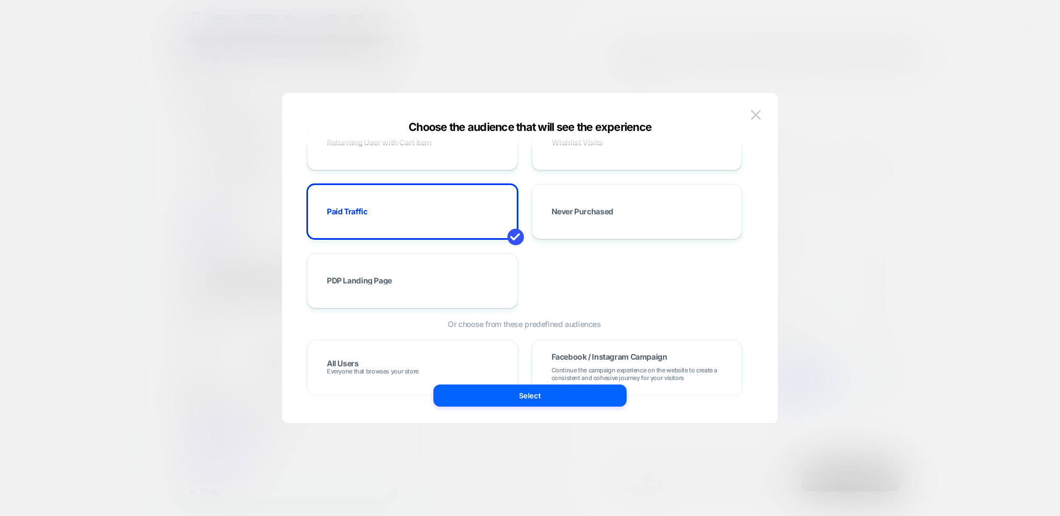
scroll to position [120, 0]
click at [414, 279] on div "PDP Landing Page" at bounding box center [413, 280] width 188 height 32
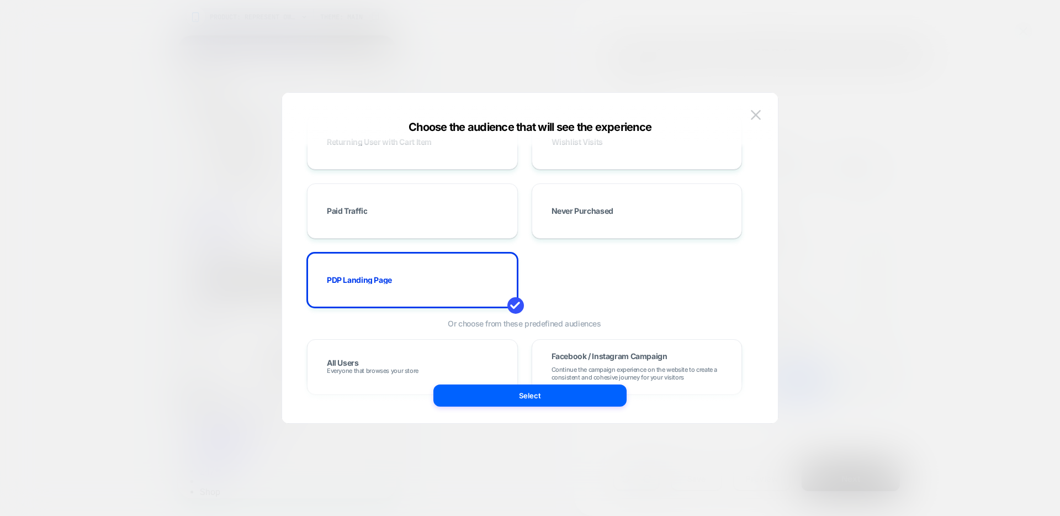
click at [575, 396] on button "Select" at bounding box center [530, 395] width 193 height 22
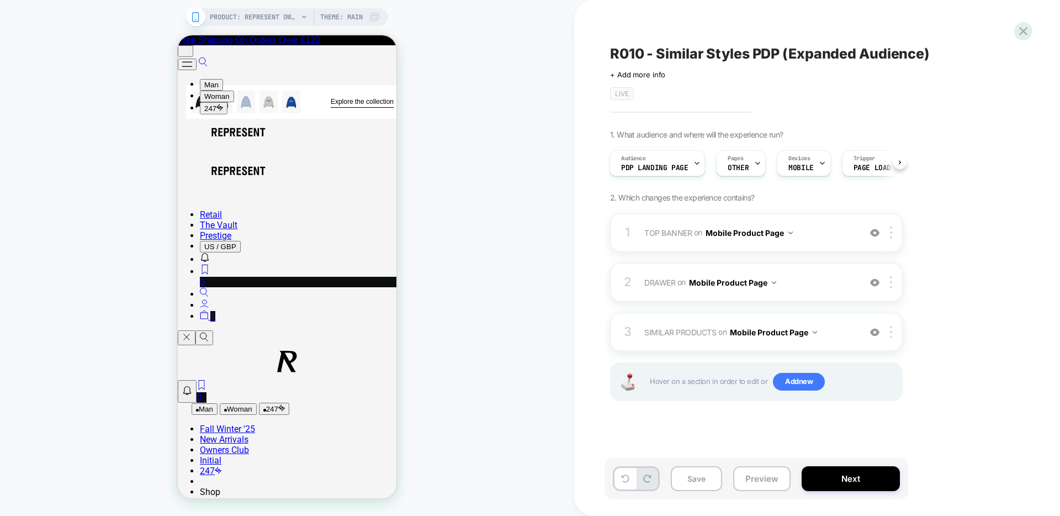
click at [662, 55] on span "R010 - Similar Styles PDP (Expanded Audience)" at bounding box center [770, 53] width 320 height 17
click at [644, 56] on textarea "**********" at bounding box center [793, 53] width 367 height 17
type textarea "**********"
click at [989, 57] on icon at bounding box center [990, 54] width 14 height 14
click at [879, 479] on button "Next" at bounding box center [851, 478] width 98 height 25
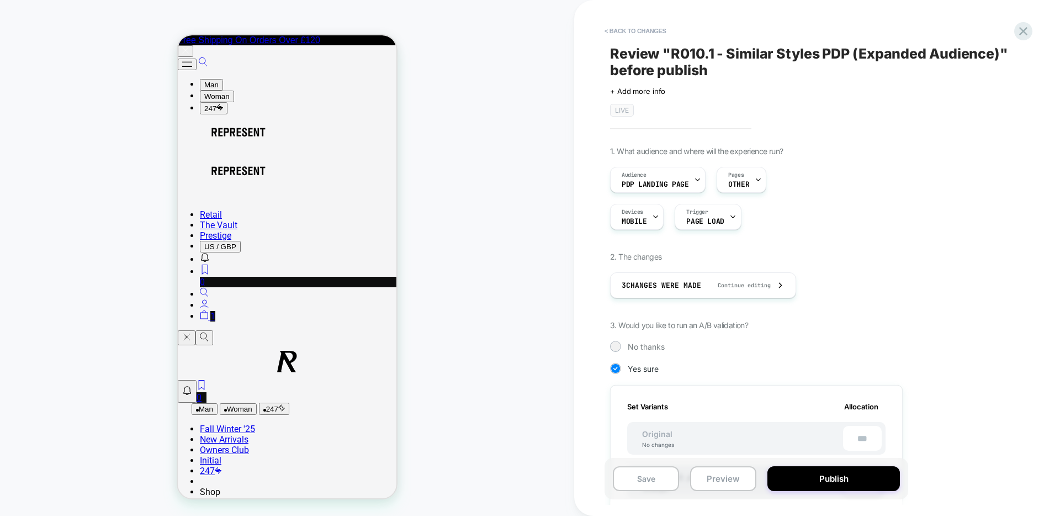
scroll to position [0, 1]
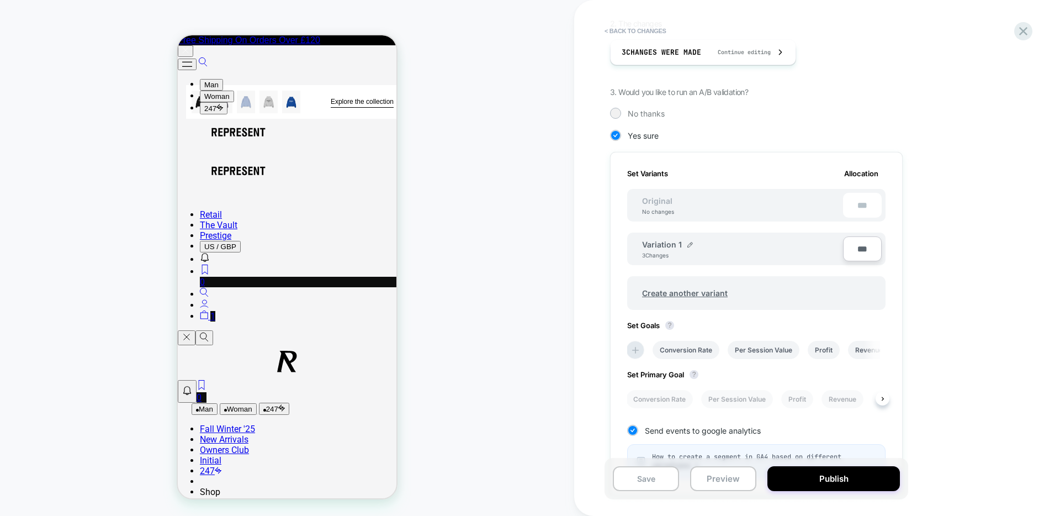
drag, startPoint x: 678, startPoint y: 398, endPoint x: 709, endPoint y: 408, distance: 32.7
click at [678, 397] on li "Conversion Rate" at bounding box center [659, 399] width 67 height 18
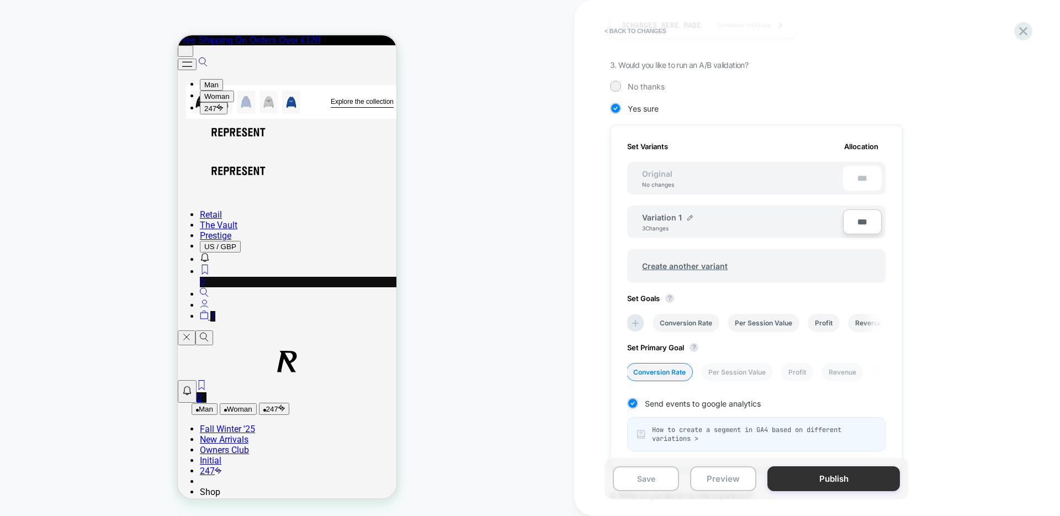
click at [819, 480] on button "Publish" at bounding box center [834, 478] width 133 height 25
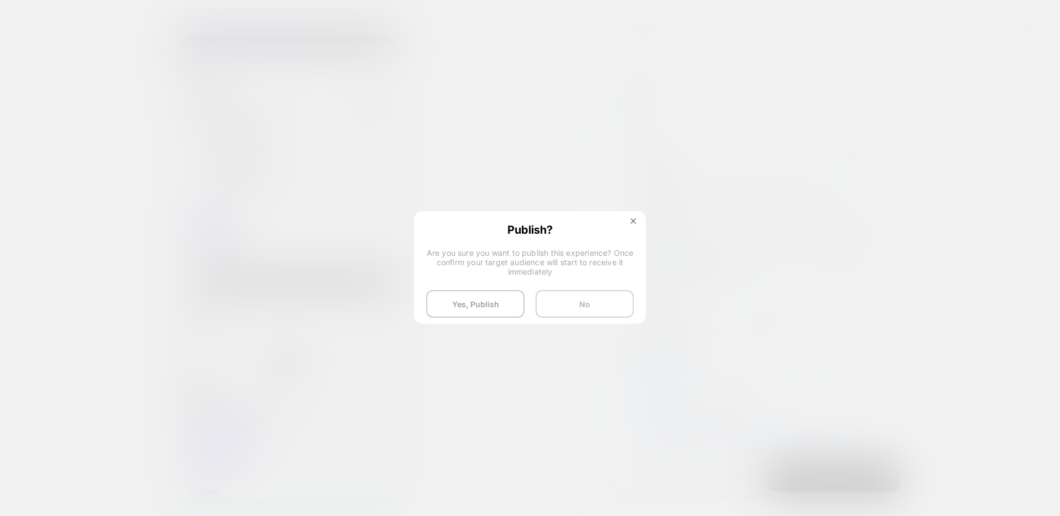
drag, startPoint x: 489, startPoint y: 299, endPoint x: 599, endPoint y: 302, distance: 109.4
click at [489, 299] on button "Yes, Publish" at bounding box center [475, 304] width 98 height 28
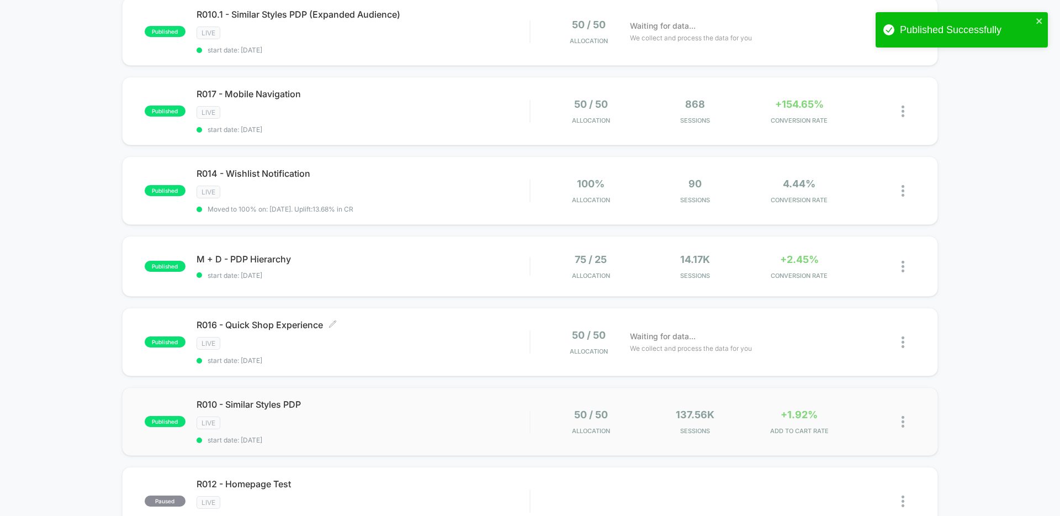
scroll to position [183, 0]
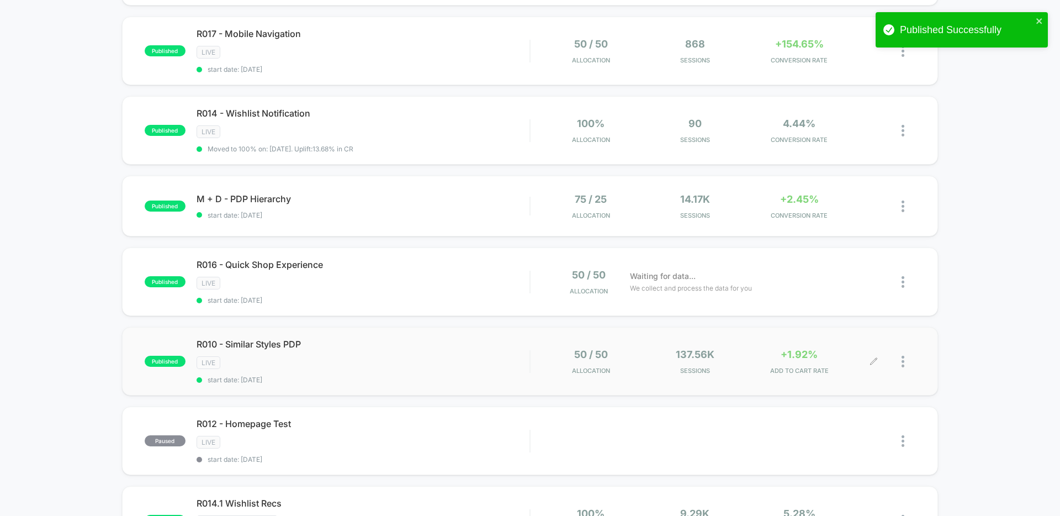
click at [902, 361] on img at bounding box center [903, 362] width 3 height 12
click at [842, 346] on div "Pause" at bounding box center [846, 349] width 99 height 25
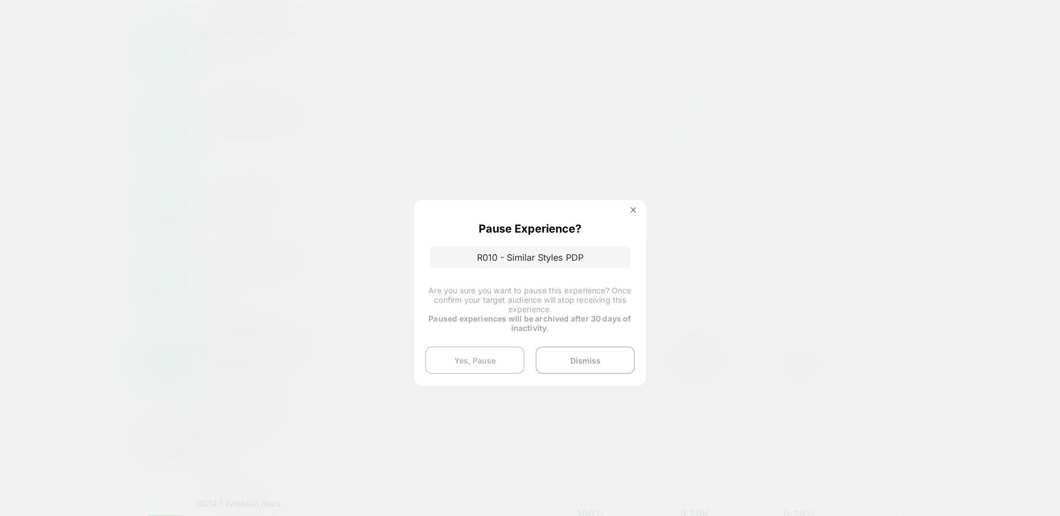
click at [488, 360] on button "Yes, Pause" at bounding box center [474, 360] width 99 height 28
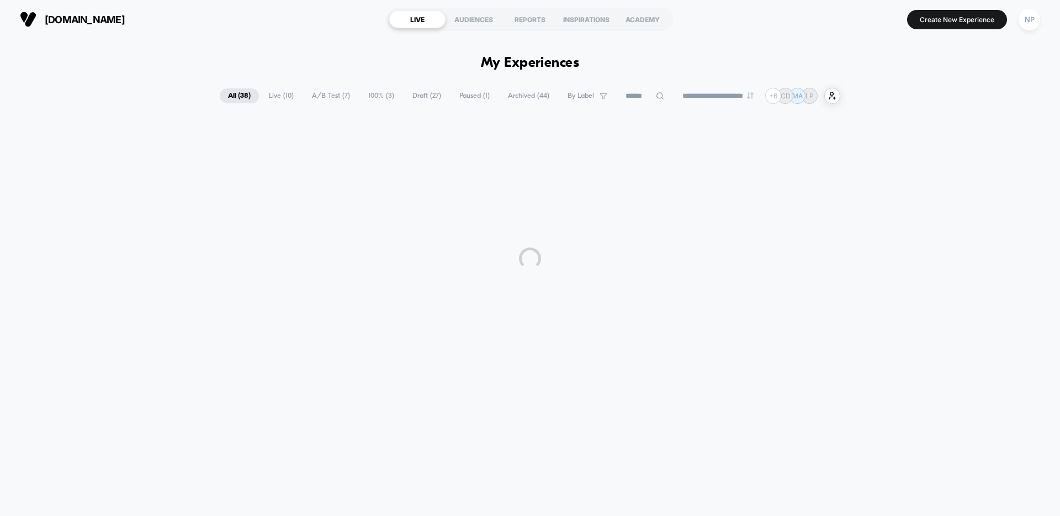
scroll to position [0, 0]
